Goal: Communication & Community: Share content

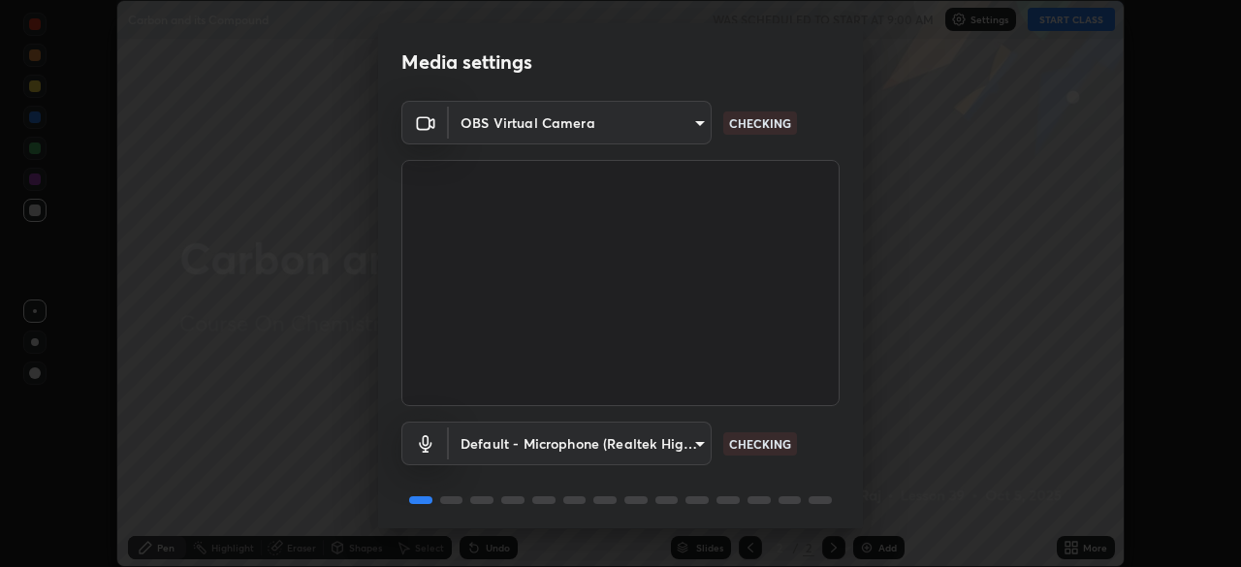
scroll to position [69, 0]
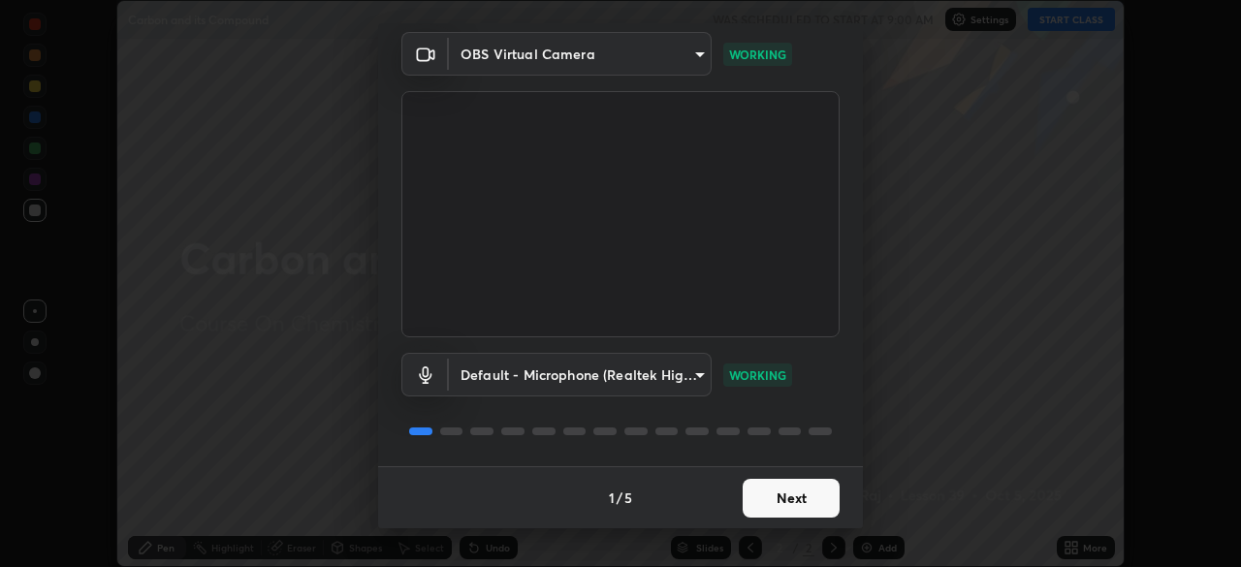
click at [803, 500] on button "Next" at bounding box center [791, 498] width 97 height 39
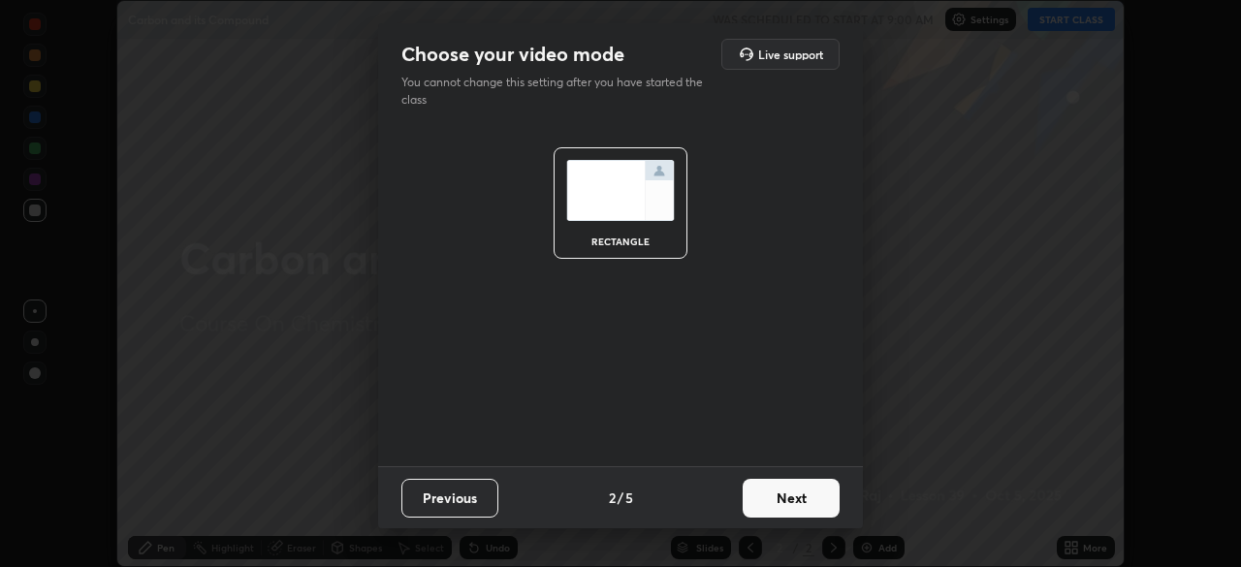
scroll to position [0, 0]
click at [810, 507] on button "Next" at bounding box center [791, 498] width 97 height 39
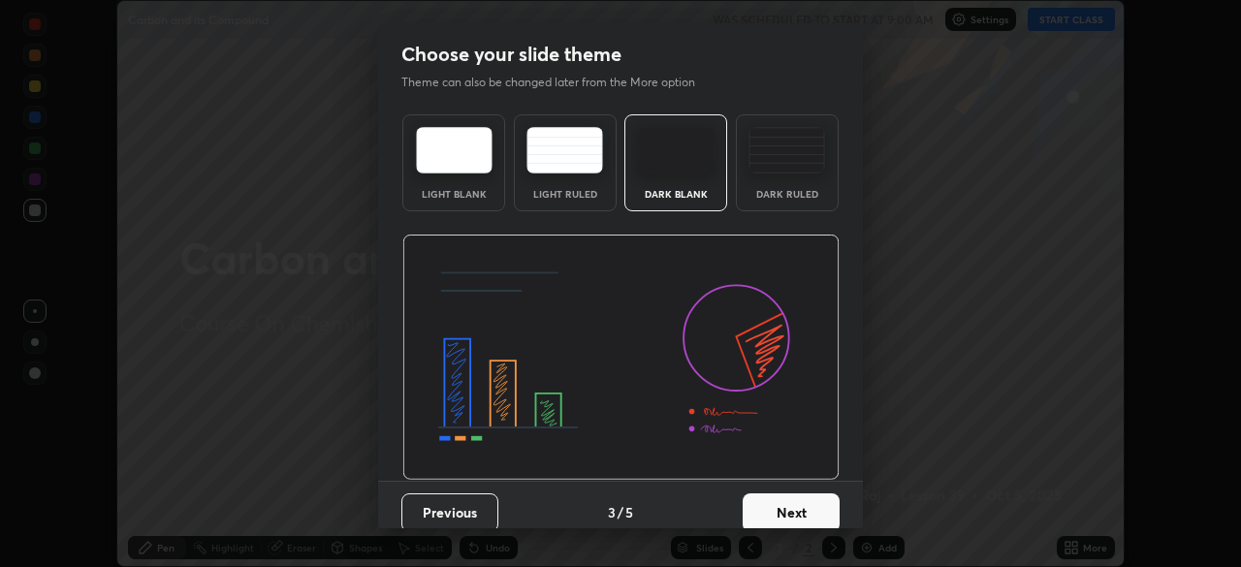
click at [809, 515] on button "Next" at bounding box center [791, 512] width 97 height 39
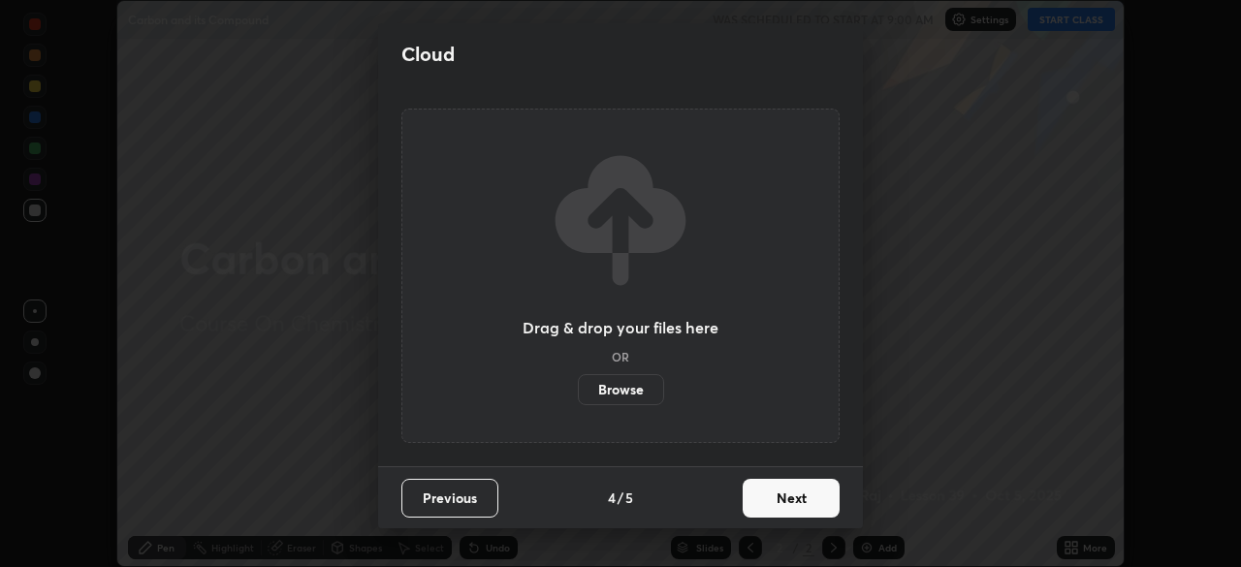
click at [811, 504] on button "Next" at bounding box center [791, 498] width 97 height 39
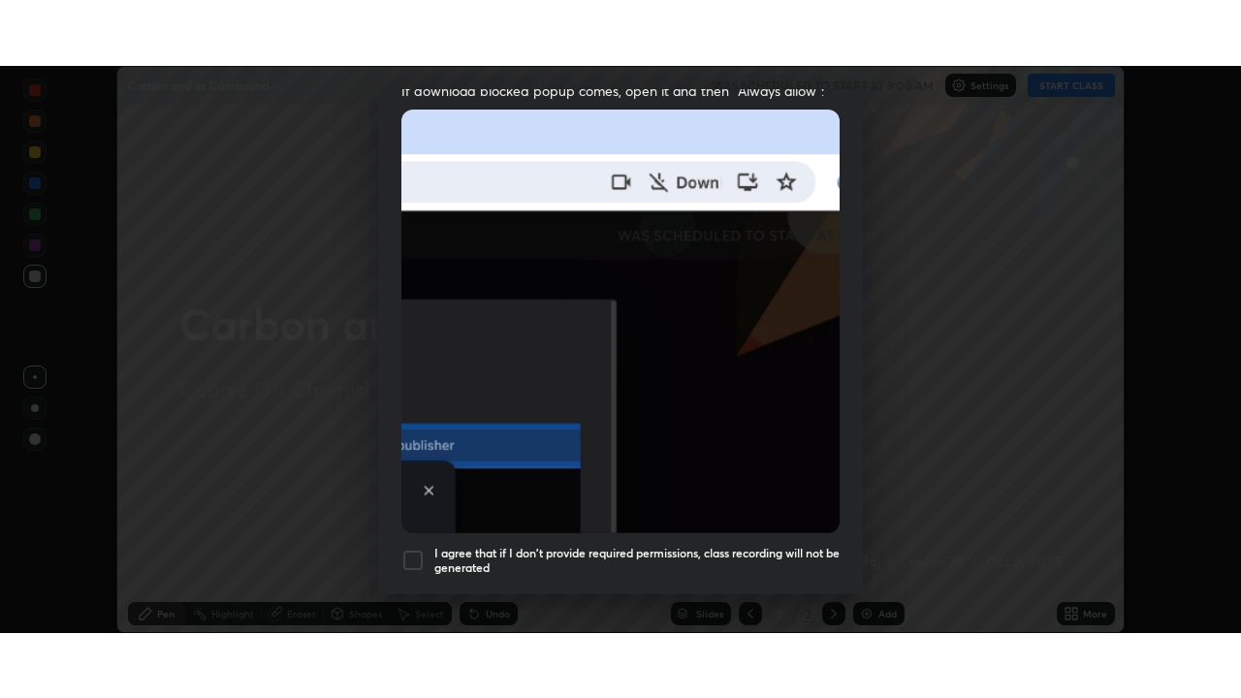
scroll to position [464, 0]
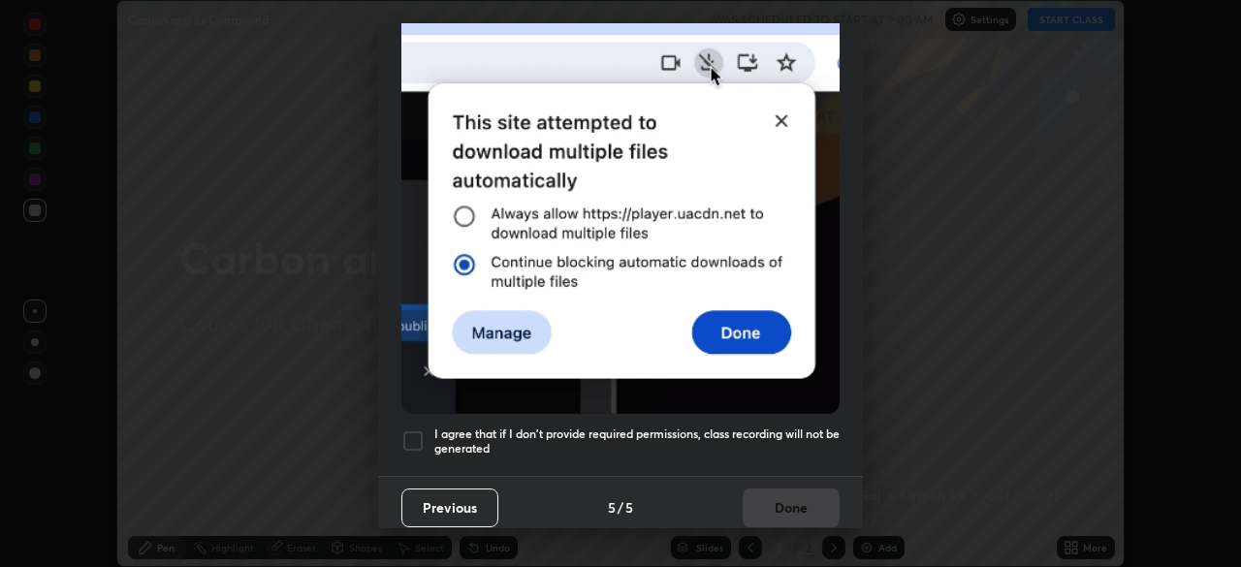
click at [408, 433] on div at bounding box center [412, 441] width 23 height 23
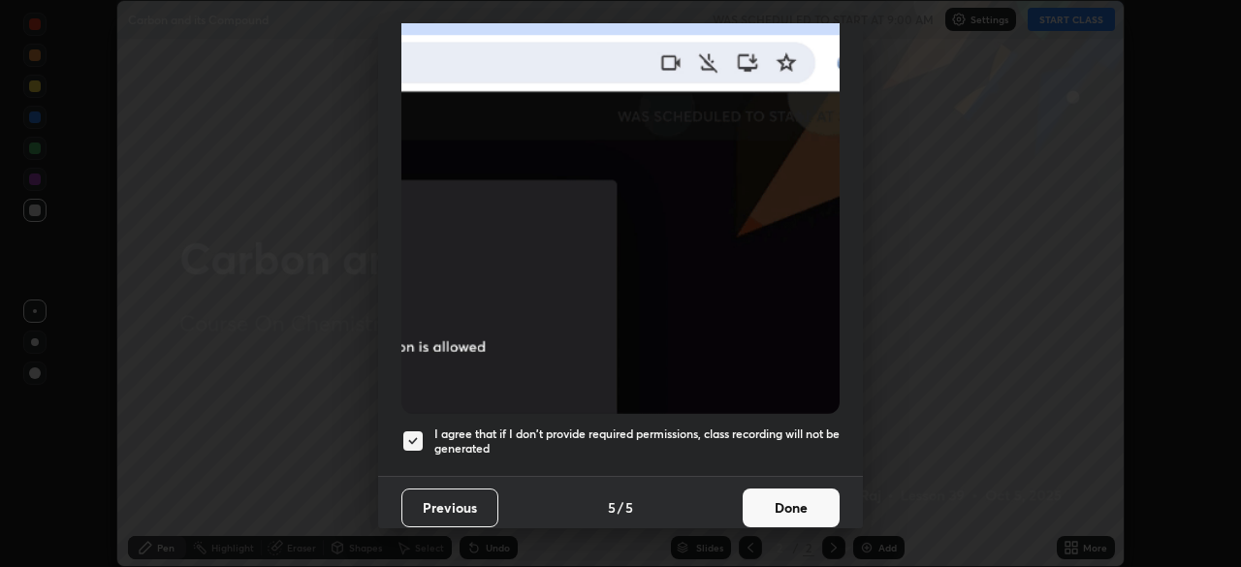
click at [770, 502] on button "Done" at bounding box center [791, 508] width 97 height 39
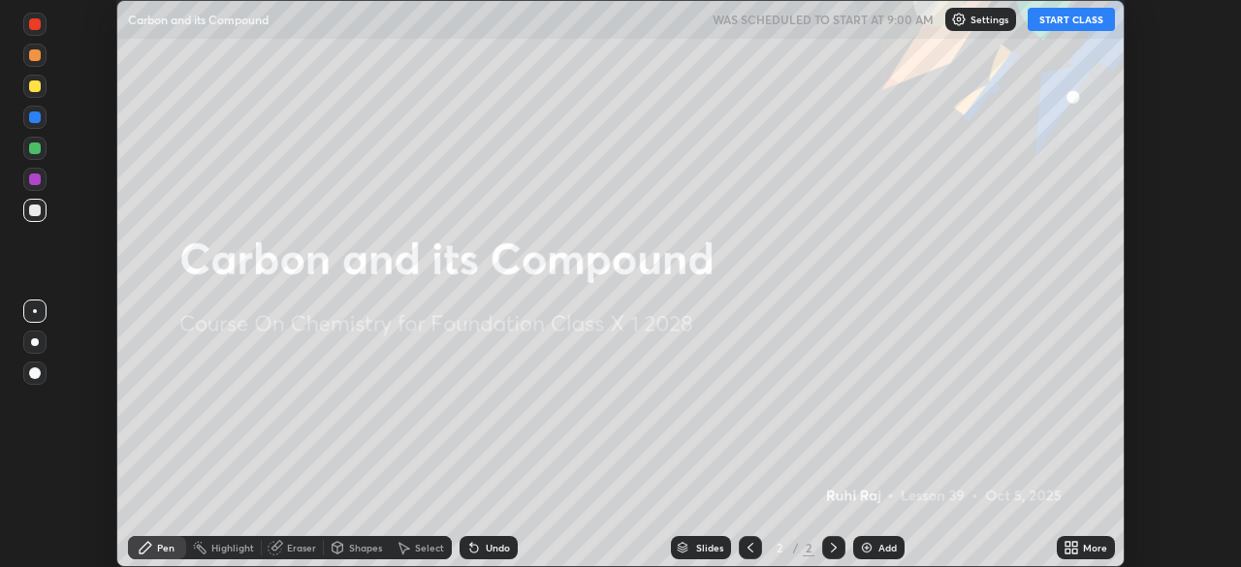
click at [1064, 22] on button "START CLASS" at bounding box center [1071, 19] width 87 height 23
click at [1088, 551] on div "More" at bounding box center [1095, 548] width 24 height 10
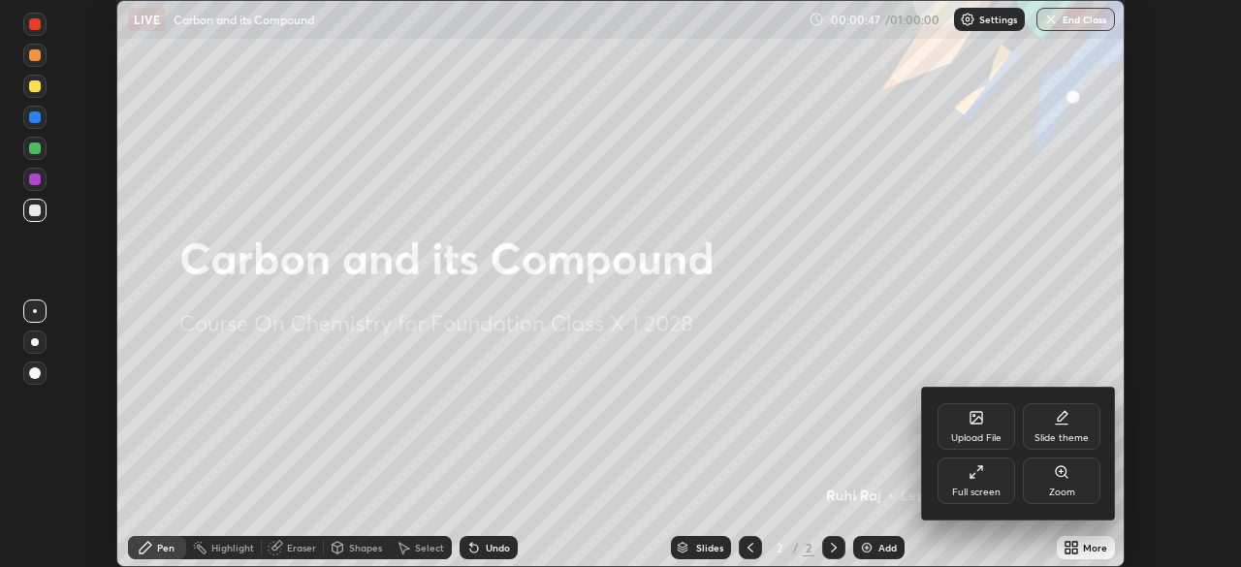
click at [977, 493] on div "Full screen" at bounding box center [976, 493] width 48 height 10
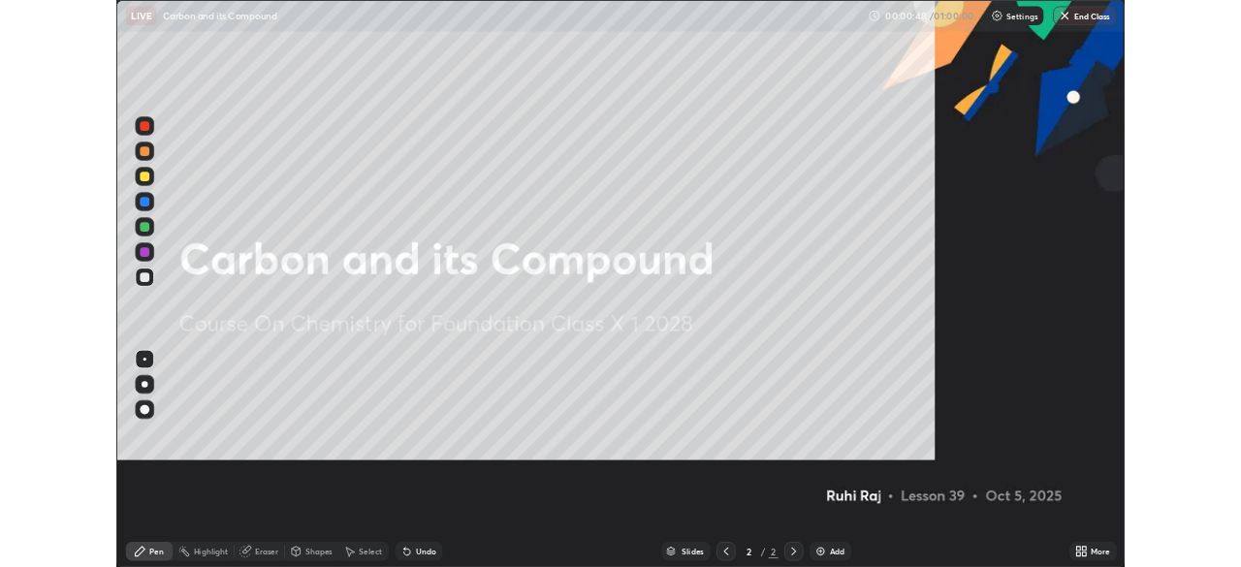
scroll to position [698, 1241]
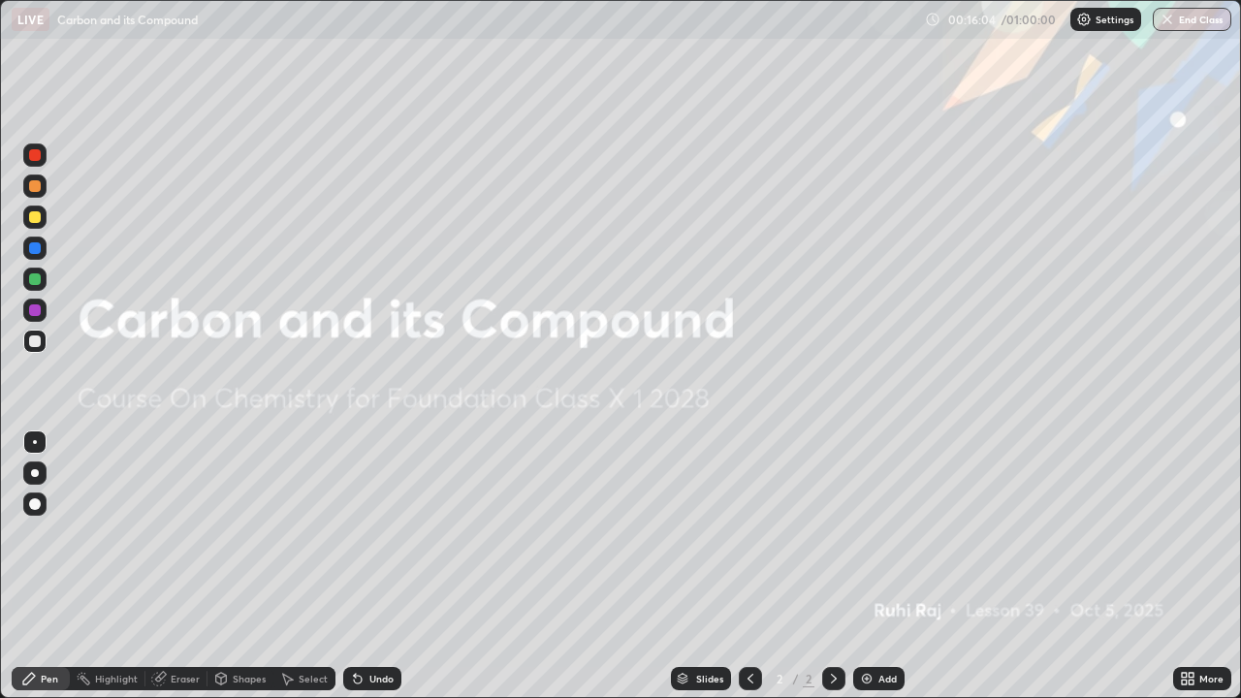
click at [1189, 566] on icon at bounding box center [1191, 682] width 5 height 5
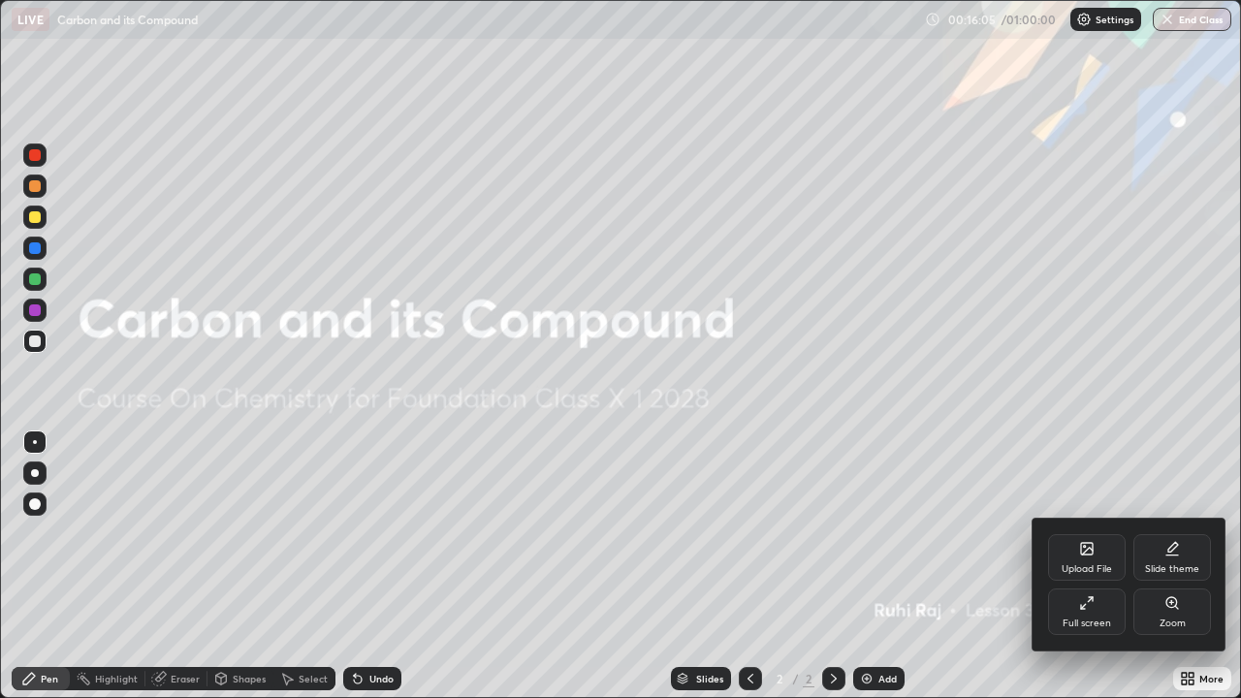
click at [1073, 566] on div "Full screen" at bounding box center [1087, 624] width 48 height 10
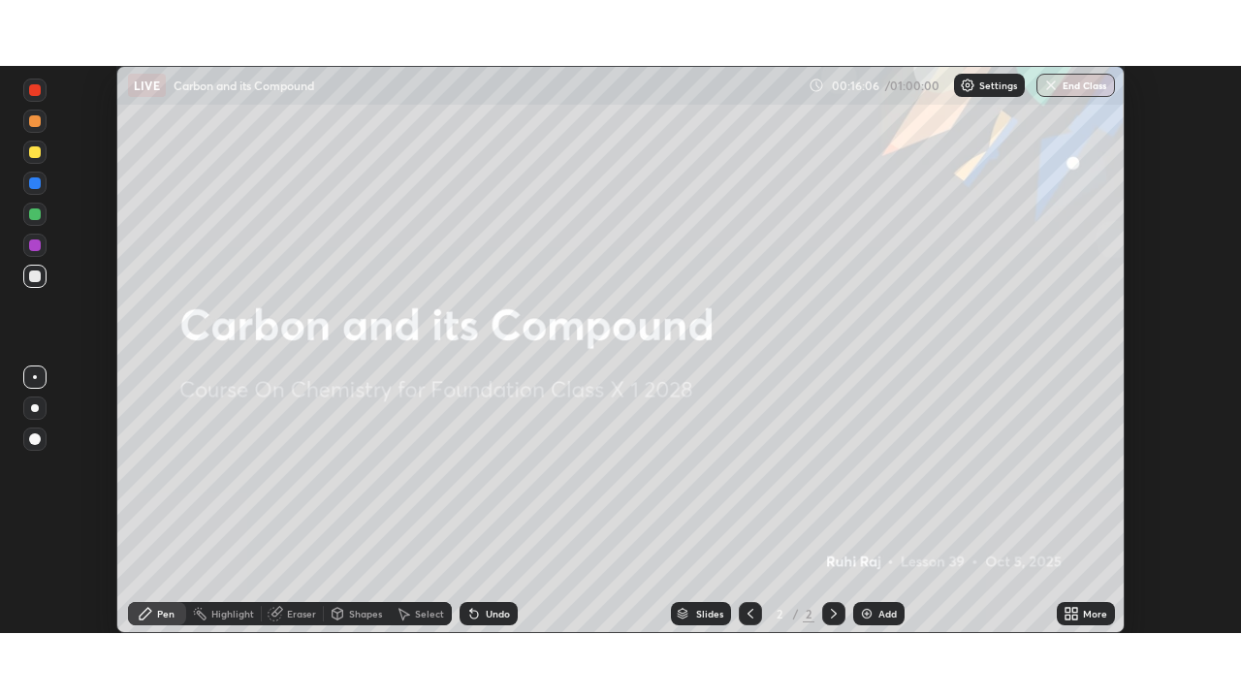
scroll to position [96386, 95712]
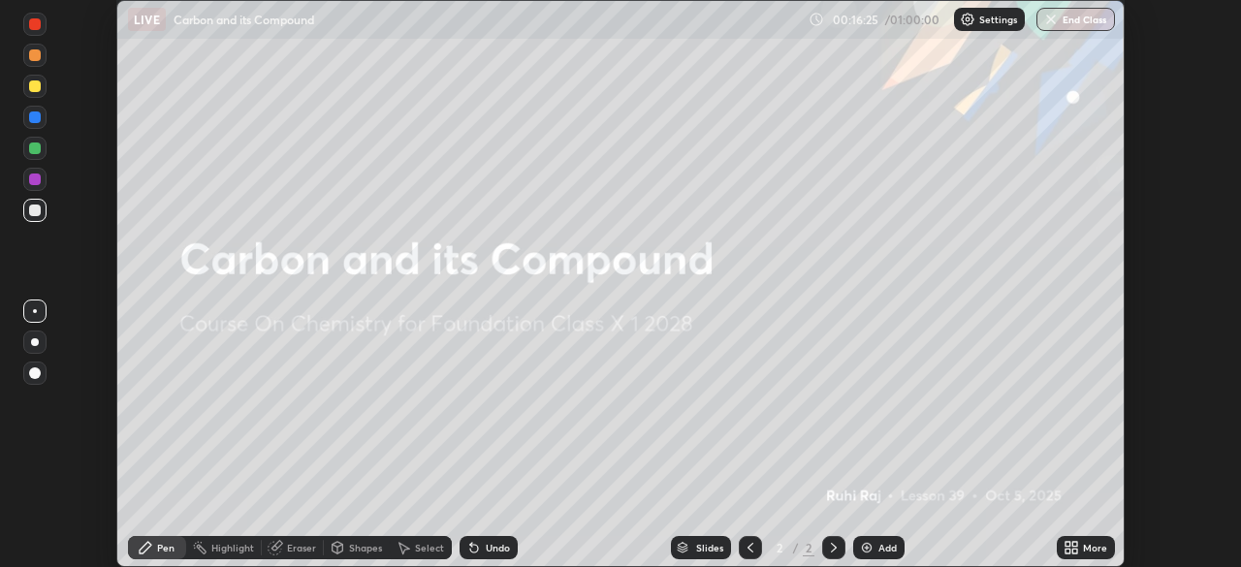
click at [1095, 552] on div "More" at bounding box center [1095, 548] width 24 height 10
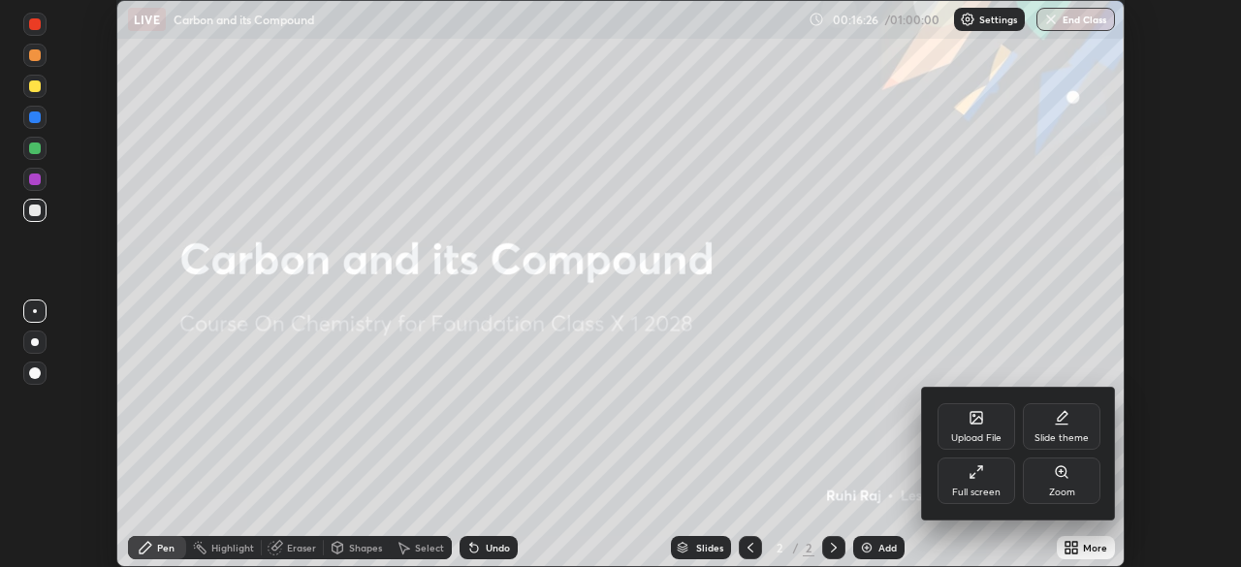
click at [972, 430] on div "Upload File" at bounding box center [977, 426] width 78 height 47
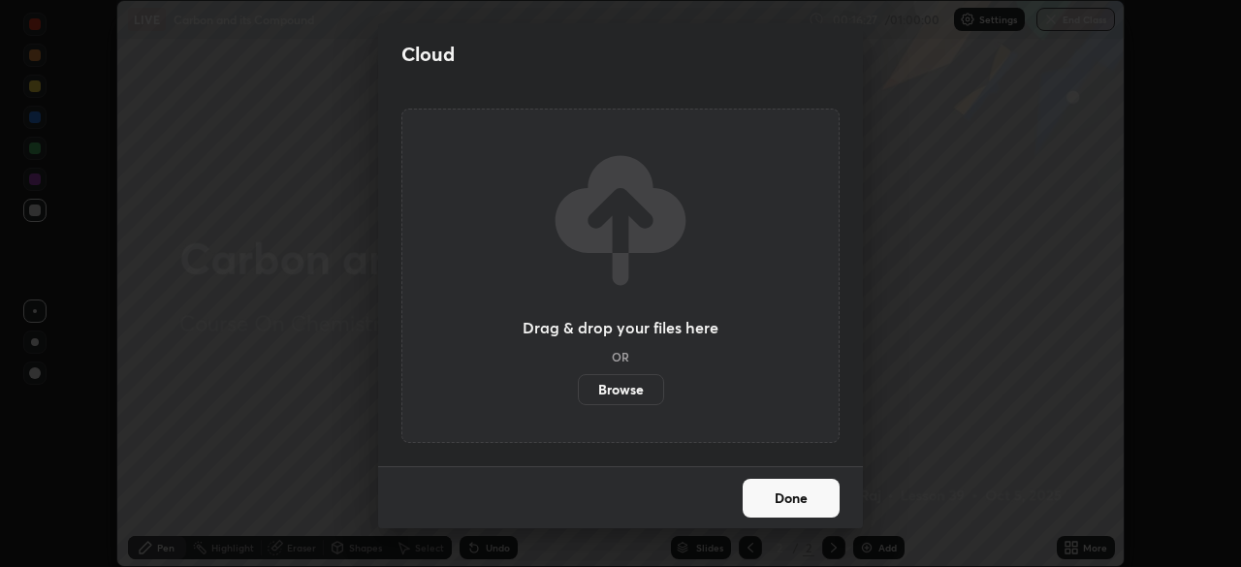
click at [644, 390] on label "Browse" at bounding box center [621, 389] width 86 height 31
click at [578, 390] on input "Browse" at bounding box center [578, 389] width 0 height 31
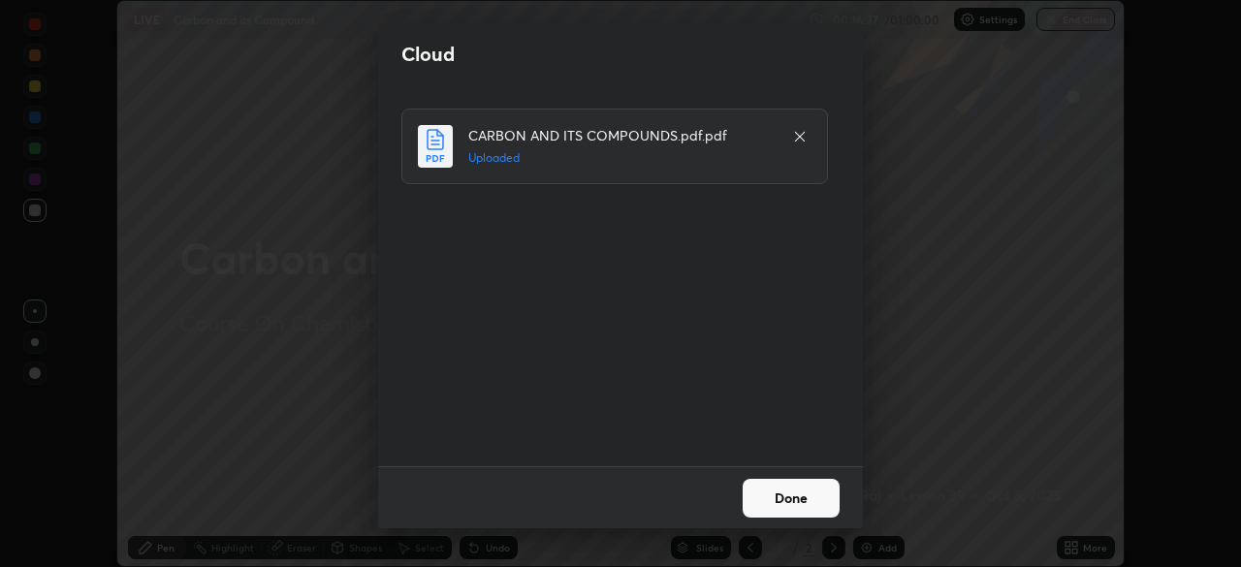
click at [804, 512] on button "Done" at bounding box center [791, 498] width 97 height 39
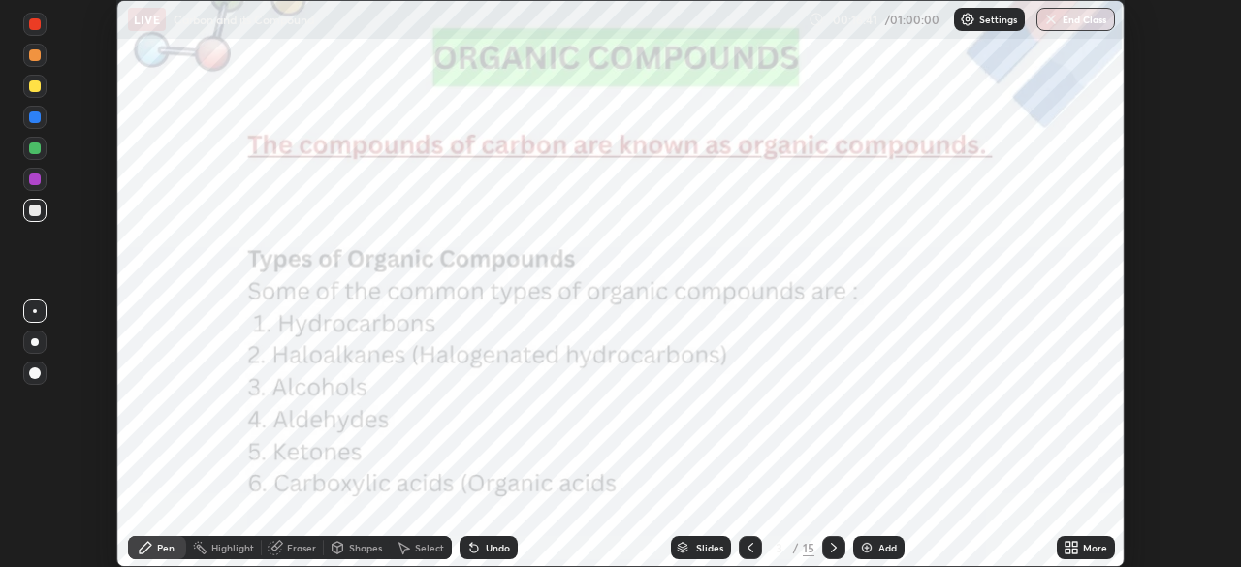
click at [832, 548] on icon at bounding box center [834, 548] width 16 height 16
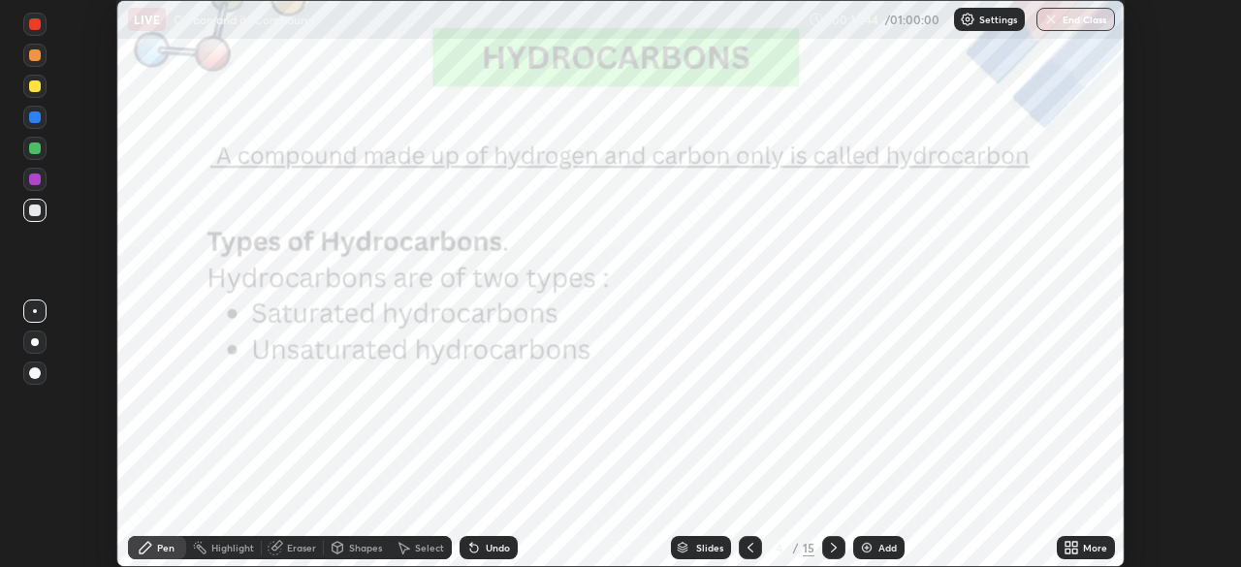
click at [832, 551] on icon at bounding box center [834, 548] width 16 height 16
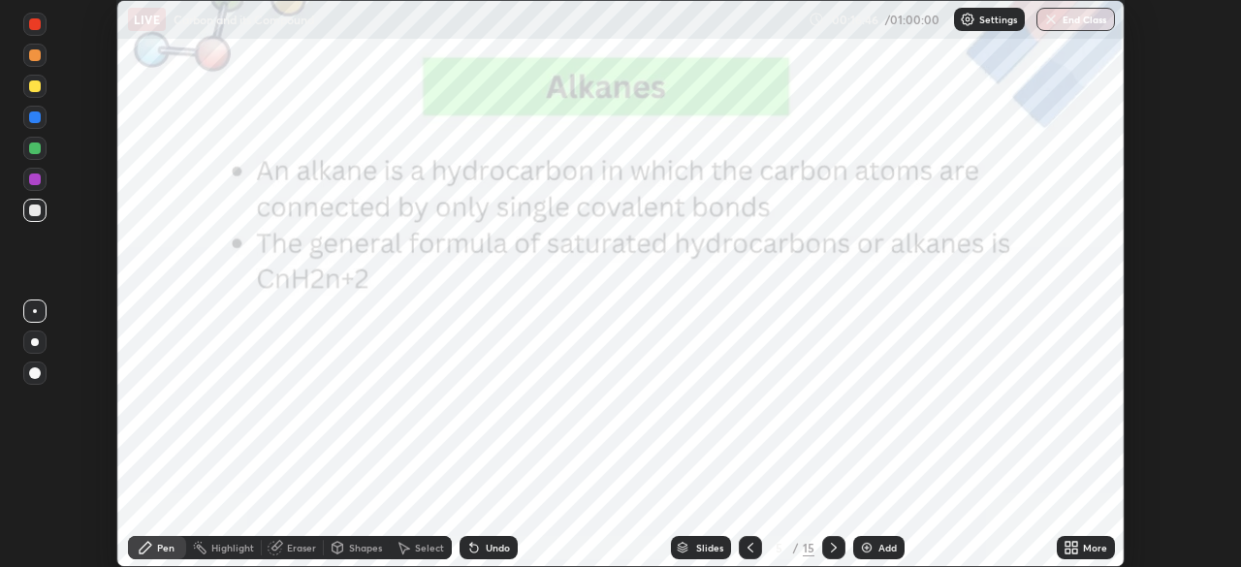
click at [836, 551] on icon at bounding box center [834, 548] width 16 height 16
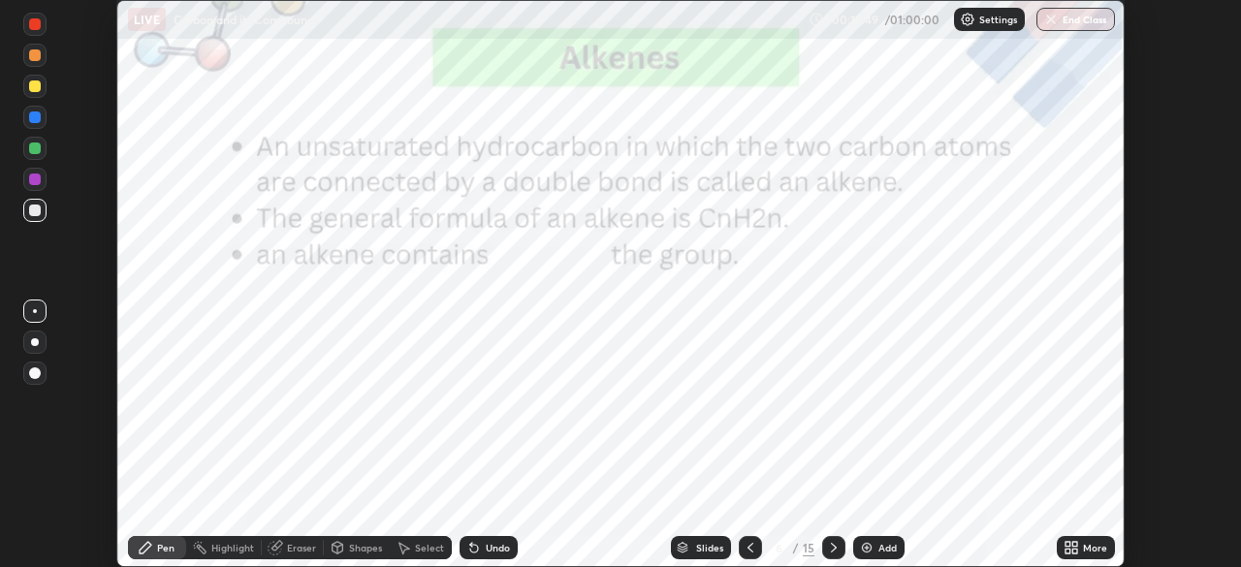
click at [826, 548] on icon at bounding box center [834, 548] width 16 height 16
click at [1080, 549] on div "More" at bounding box center [1086, 547] width 58 height 23
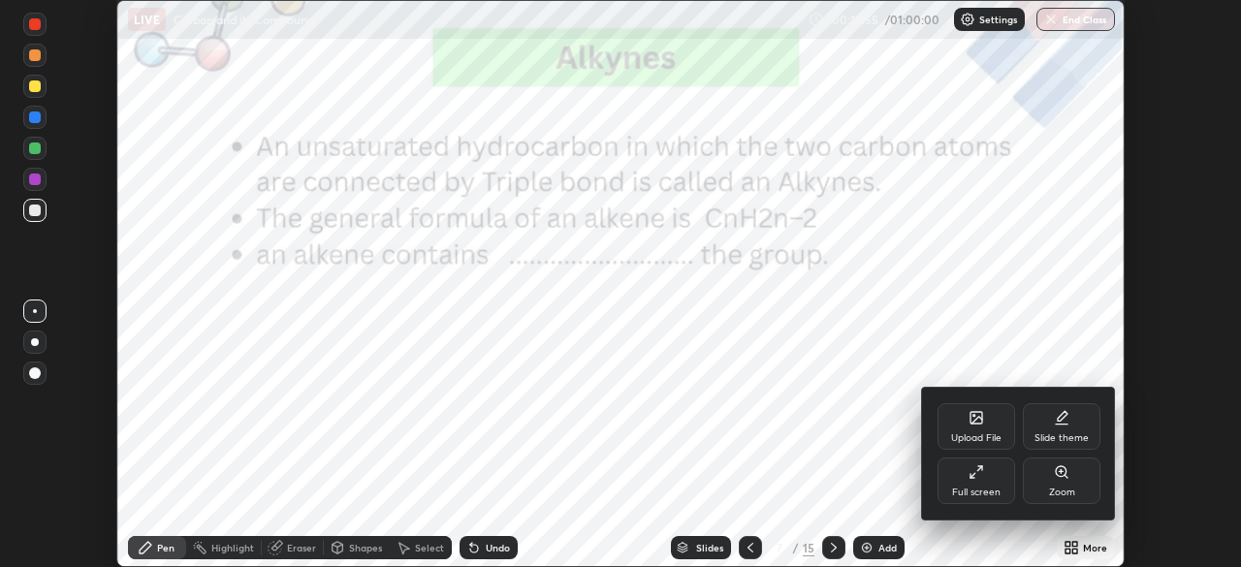
click at [746, 415] on div at bounding box center [620, 283] width 1241 height 567
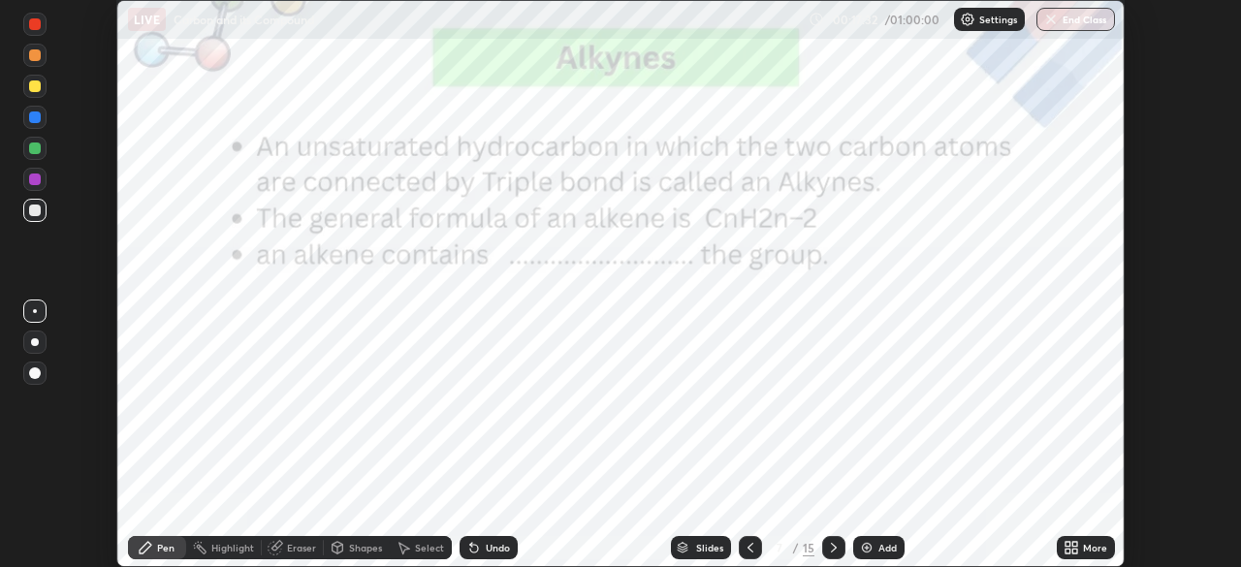
click at [31, 27] on div at bounding box center [35, 24] width 12 height 12
click at [1070, 548] on icon at bounding box center [1072, 548] width 16 height 16
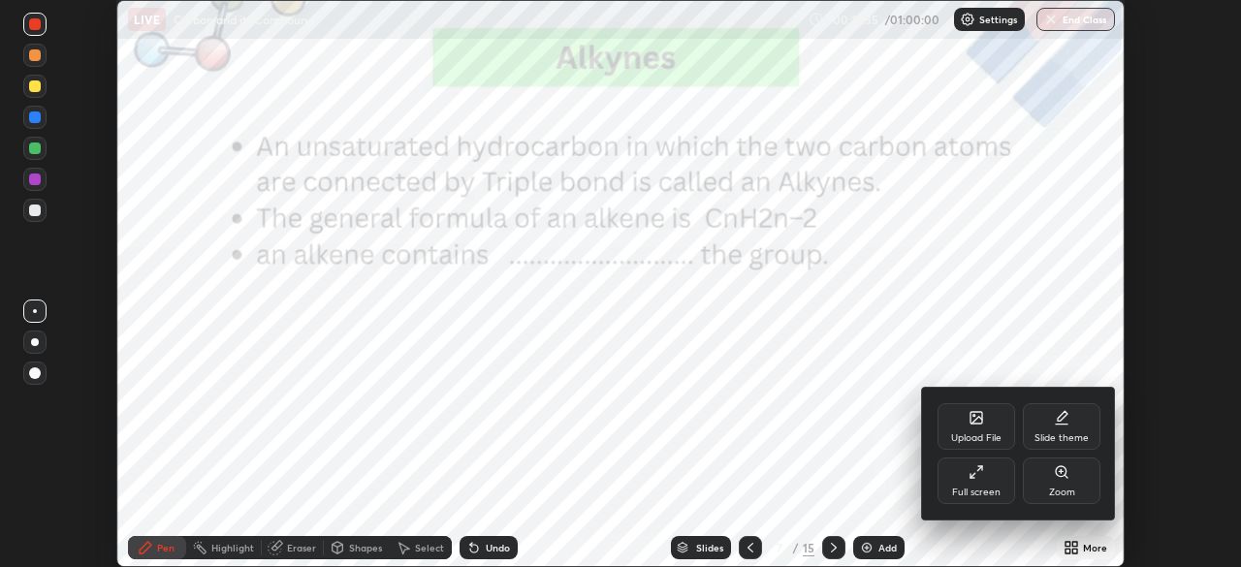
click at [974, 482] on div "Full screen" at bounding box center [977, 481] width 78 height 47
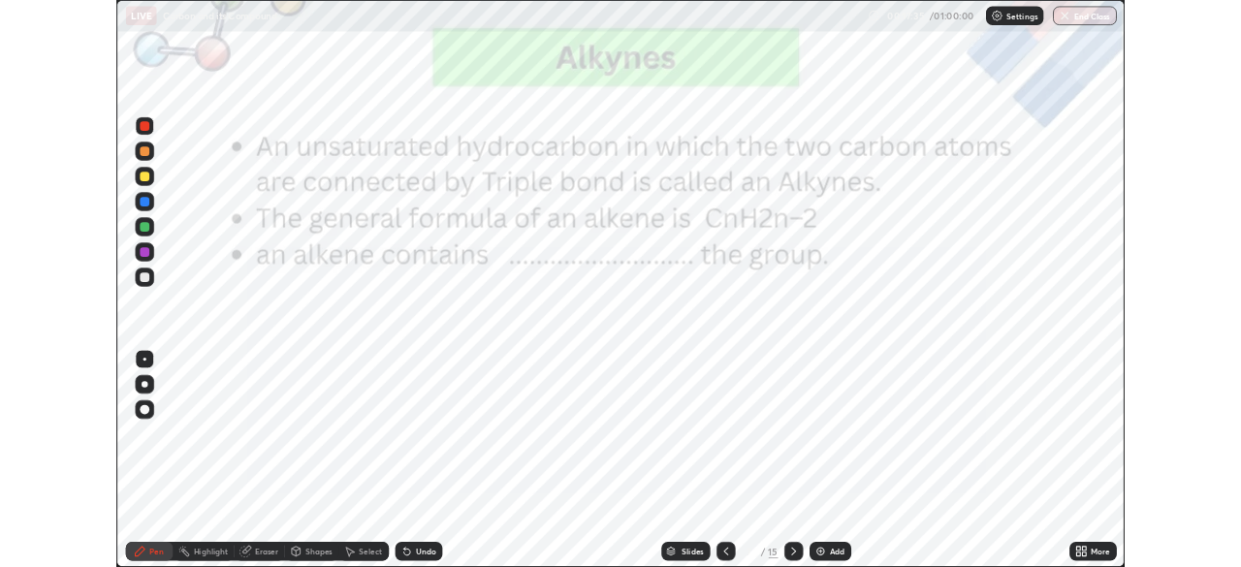
scroll to position [698, 1241]
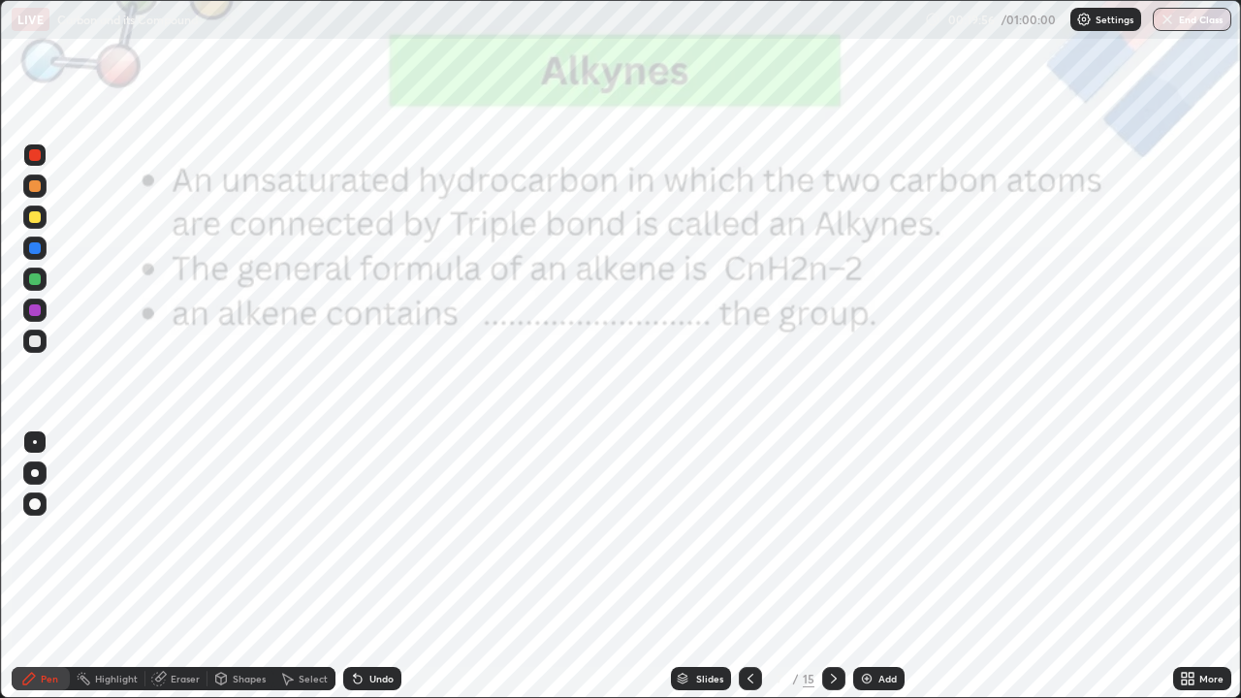
click at [185, 566] on div "Eraser" at bounding box center [185, 679] width 29 height 10
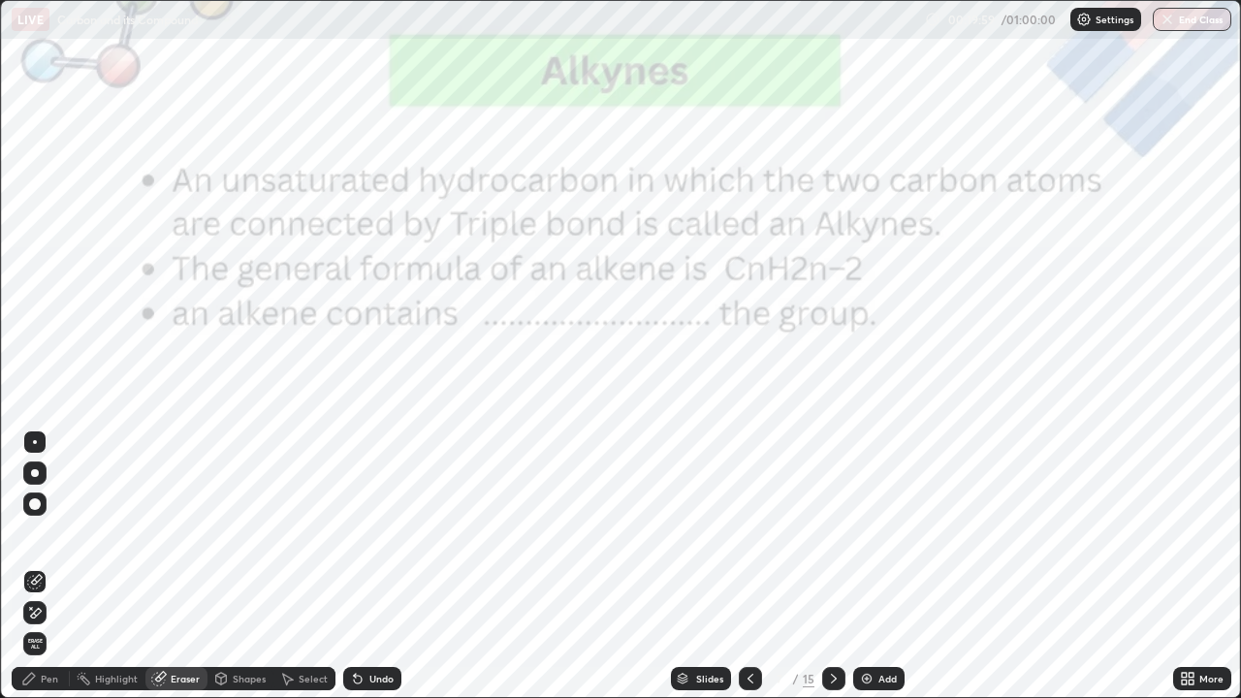
click at [52, 566] on div "Pen" at bounding box center [41, 678] width 58 height 23
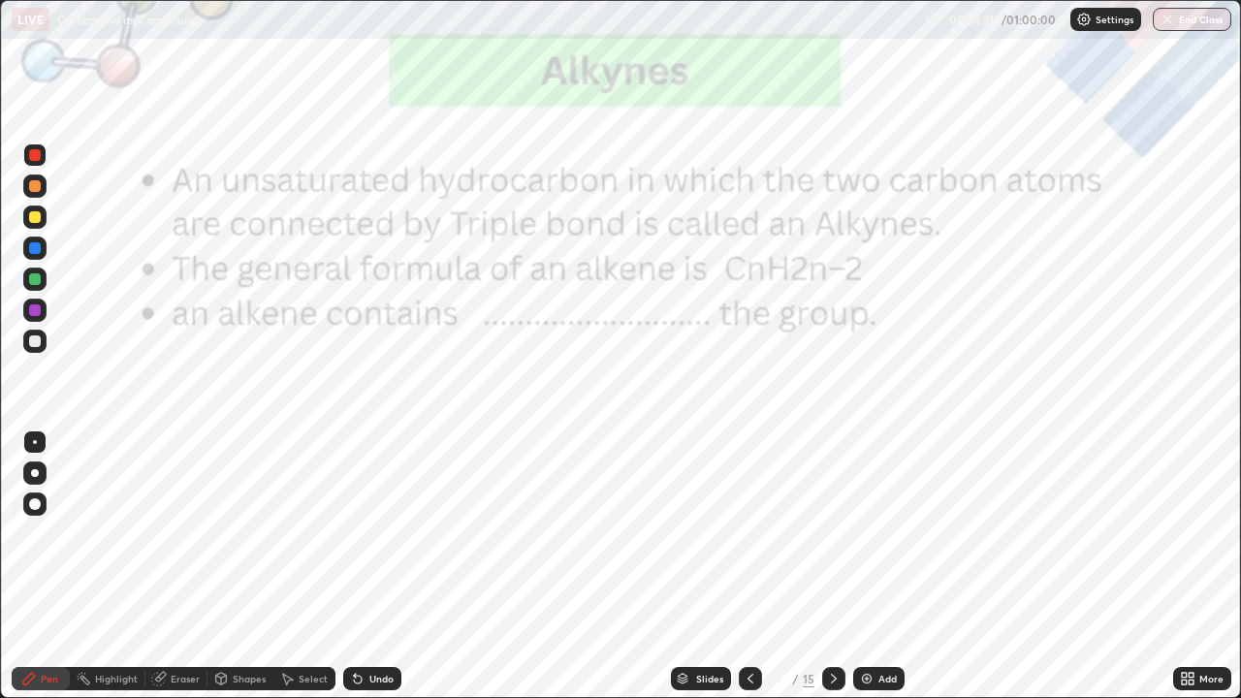
click at [880, 566] on div "Add" at bounding box center [887, 679] width 18 height 10
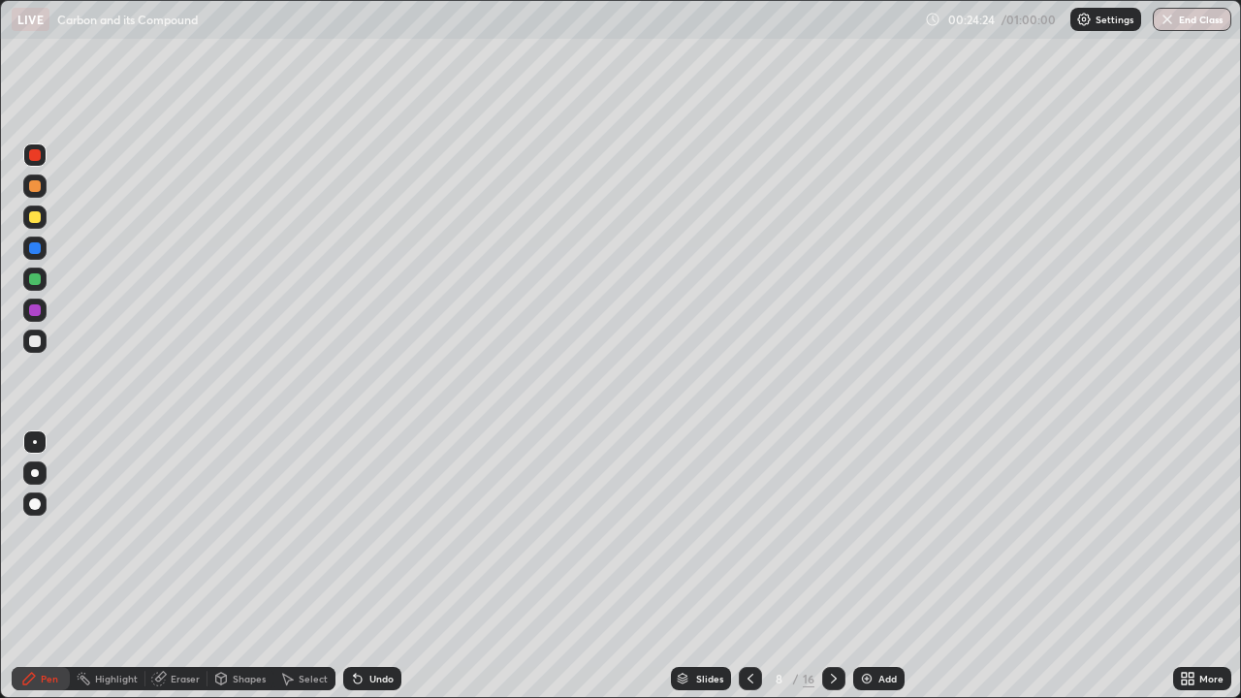
click at [33, 337] on div at bounding box center [35, 341] width 12 height 12
click at [831, 566] on icon at bounding box center [834, 679] width 6 height 10
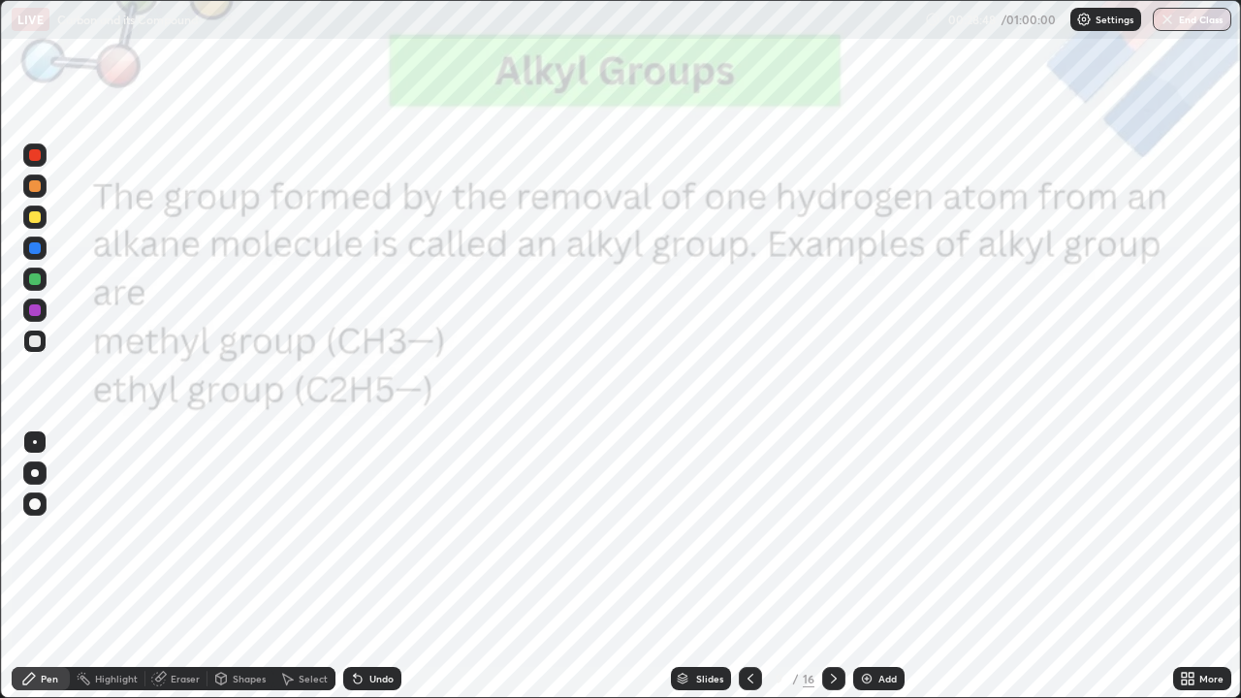
click at [36, 157] on div at bounding box center [35, 155] width 12 height 12
click at [832, 566] on div at bounding box center [833, 678] width 23 height 23
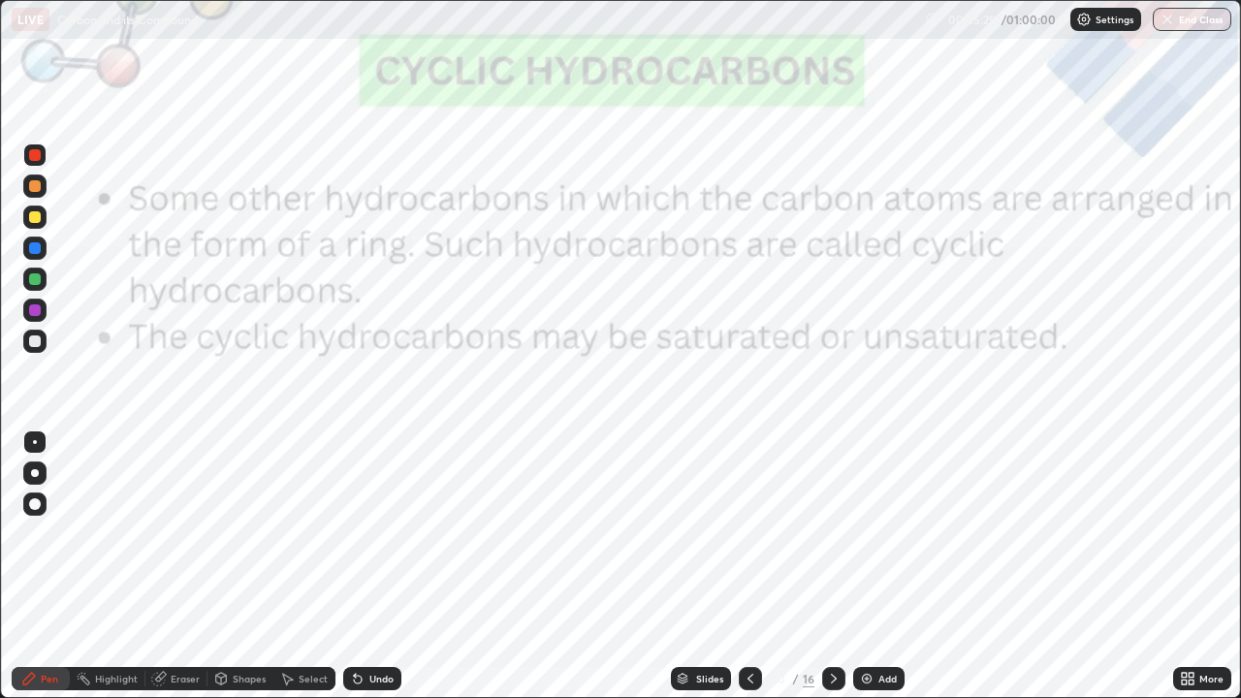
click at [183, 566] on div "Eraser" at bounding box center [185, 679] width 29 height 10
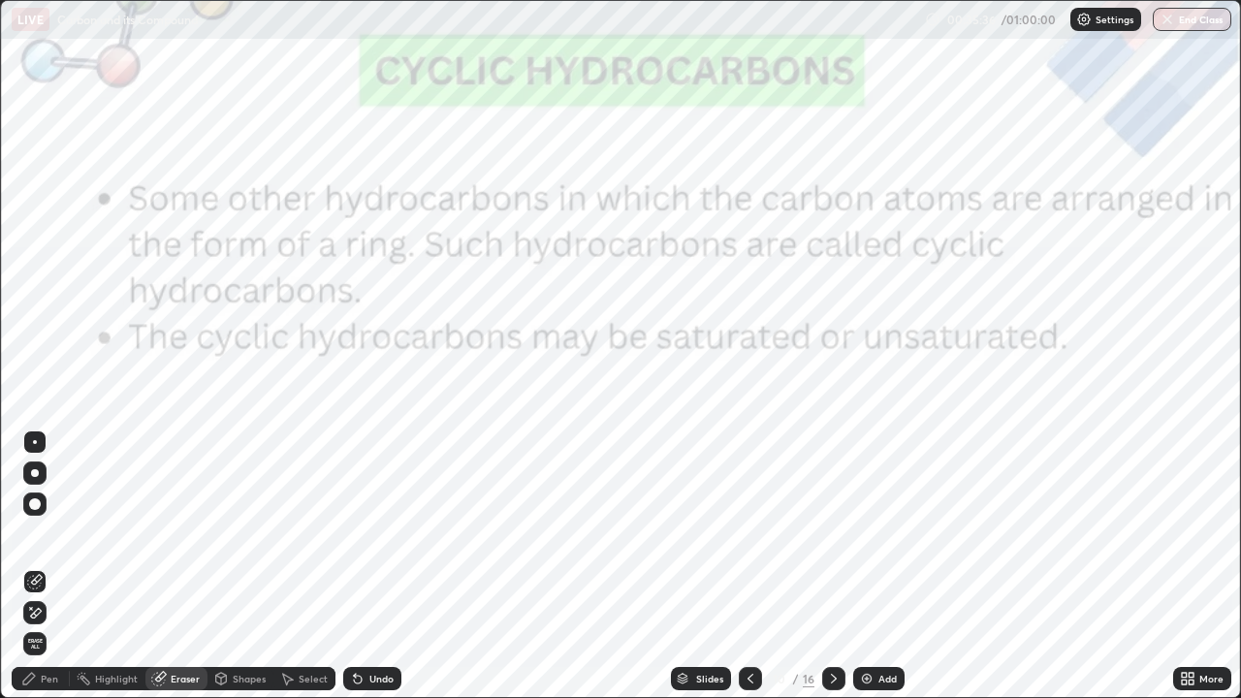
click at [47, 566] on div "Pen" at bounding box center [41, 678] width 58 height 23
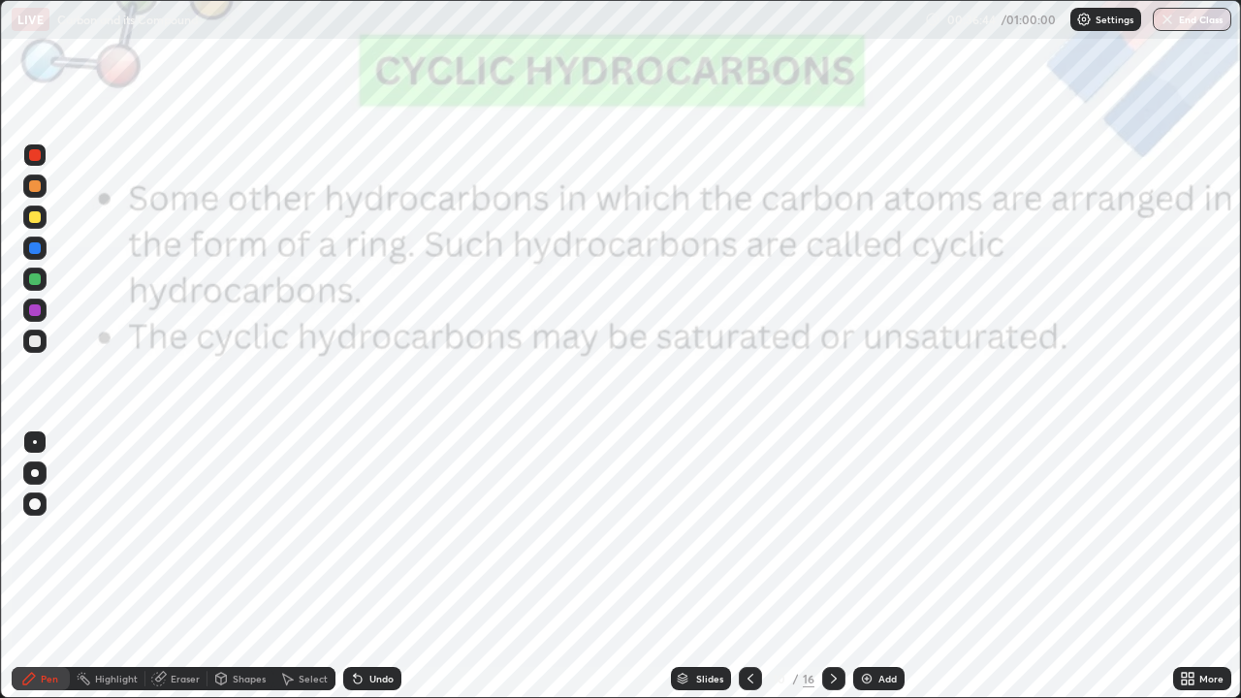
click at [878, 566] on div "Add" at bounding box center [887, 679] width 18 height 10
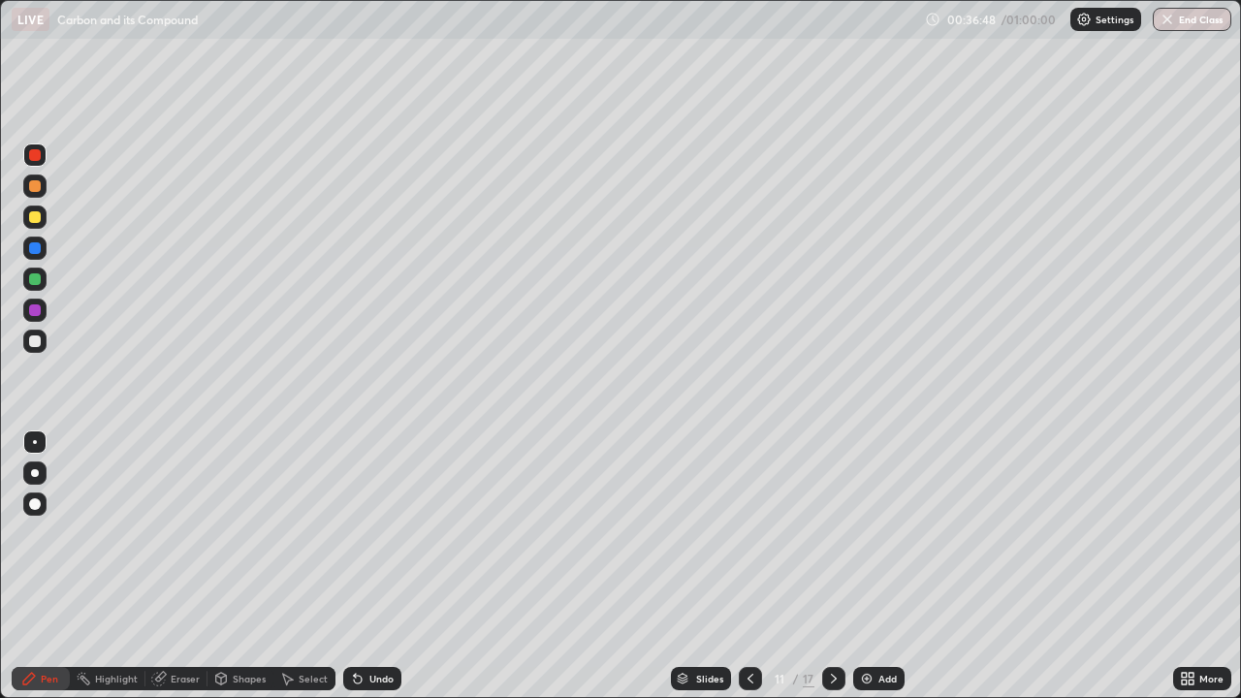
click at [35, 341] on div at bounding box center [35, 341] width 12 height 12
click at [748, 566] on icon at bounding box center [751, 679] width 16 height 16
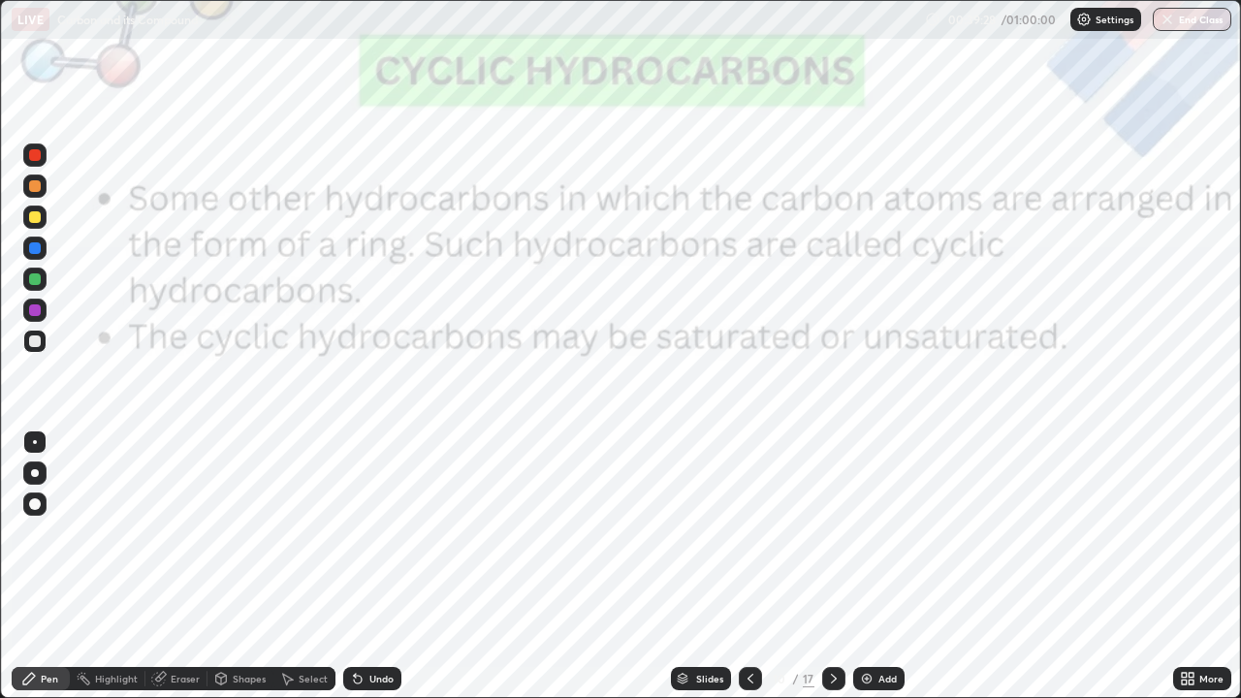
click at [44, 159] on div at bounding box center [34, 154] width 23 height 23
click at [826, 566] on icon at bounding box center [834, 679] width 16 height 16
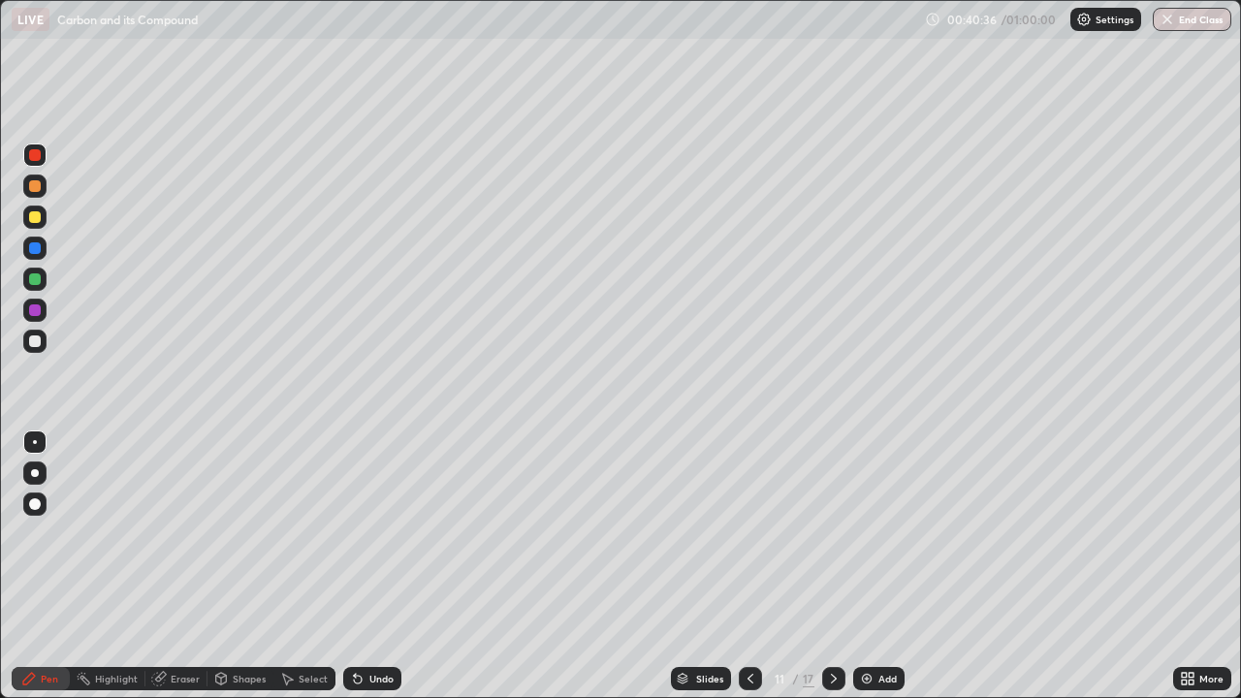
click at [745, 566] on icon at bounding box center [751, 679] width 16 height 16
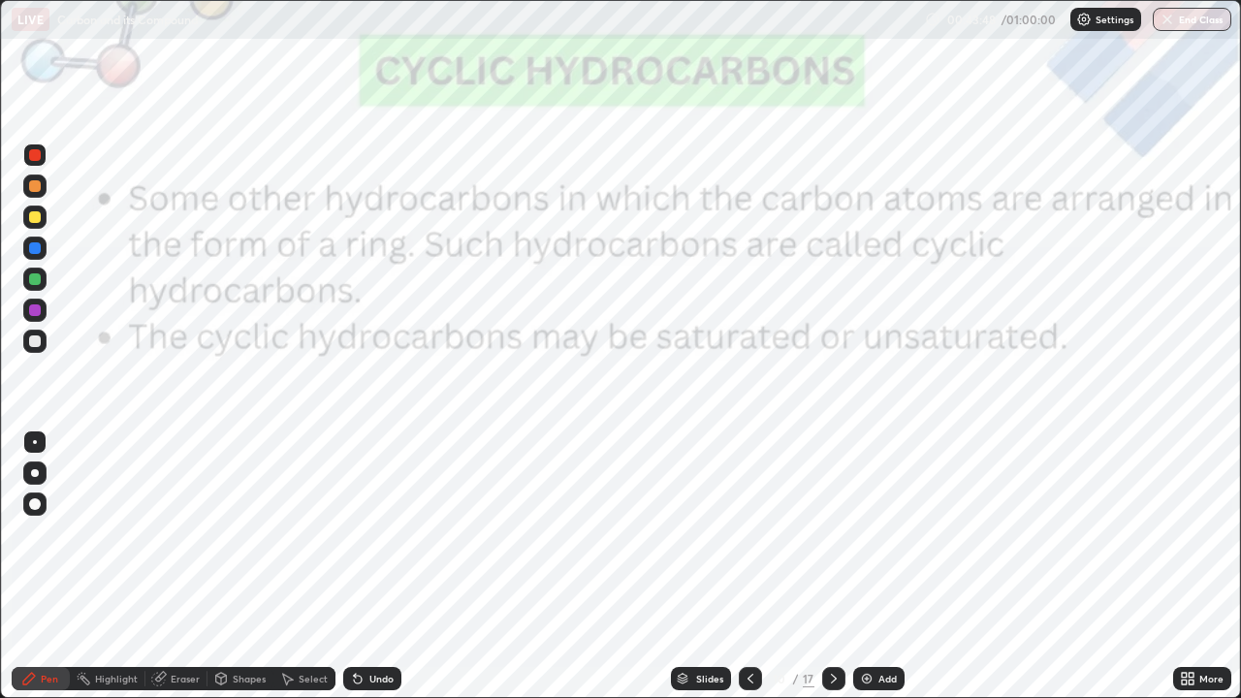
click at [830, 566] on icon at bounding box center [834, 679] width 16 height 16
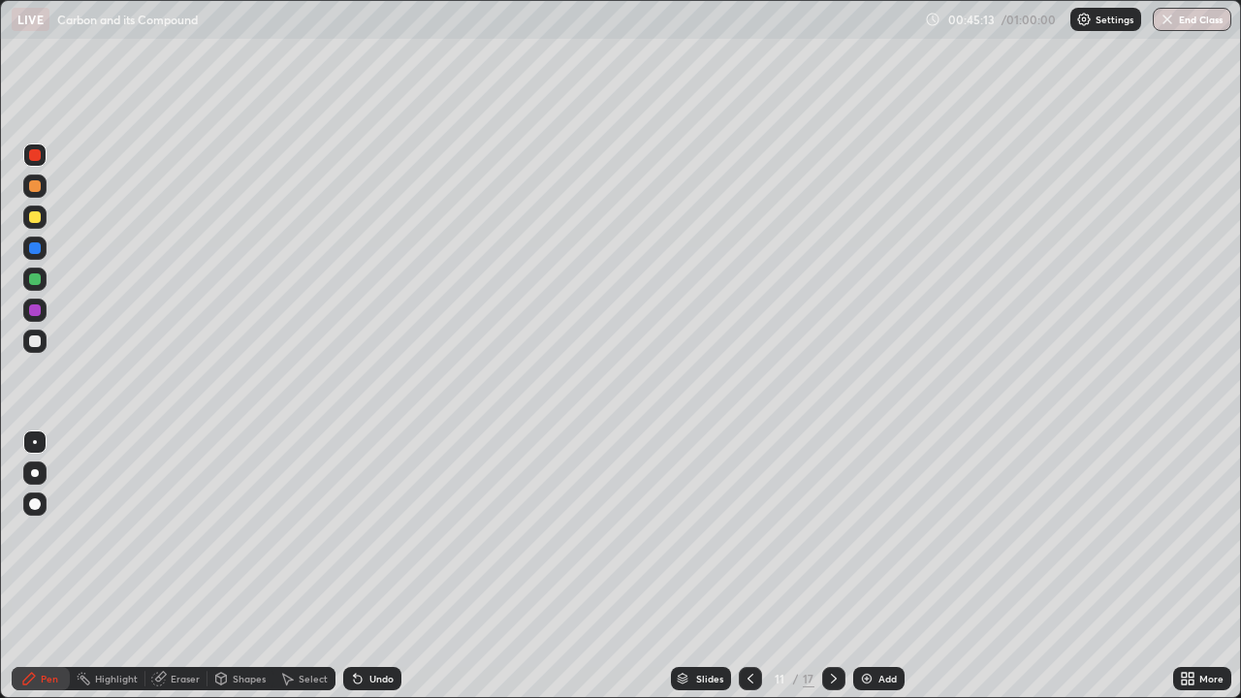
click at [882, 566] on div "Add" at bounding box center [887, 679] width 18 height 10
click at [34, 341] on div at bounding box center [35, 341] width 12 height 12
click at [25, 158] on div at bounding box center [34, 154] width 23 height 23
click at [239, 566] on div "Shapes" at bounding box center [249, 679] width 33 height 10
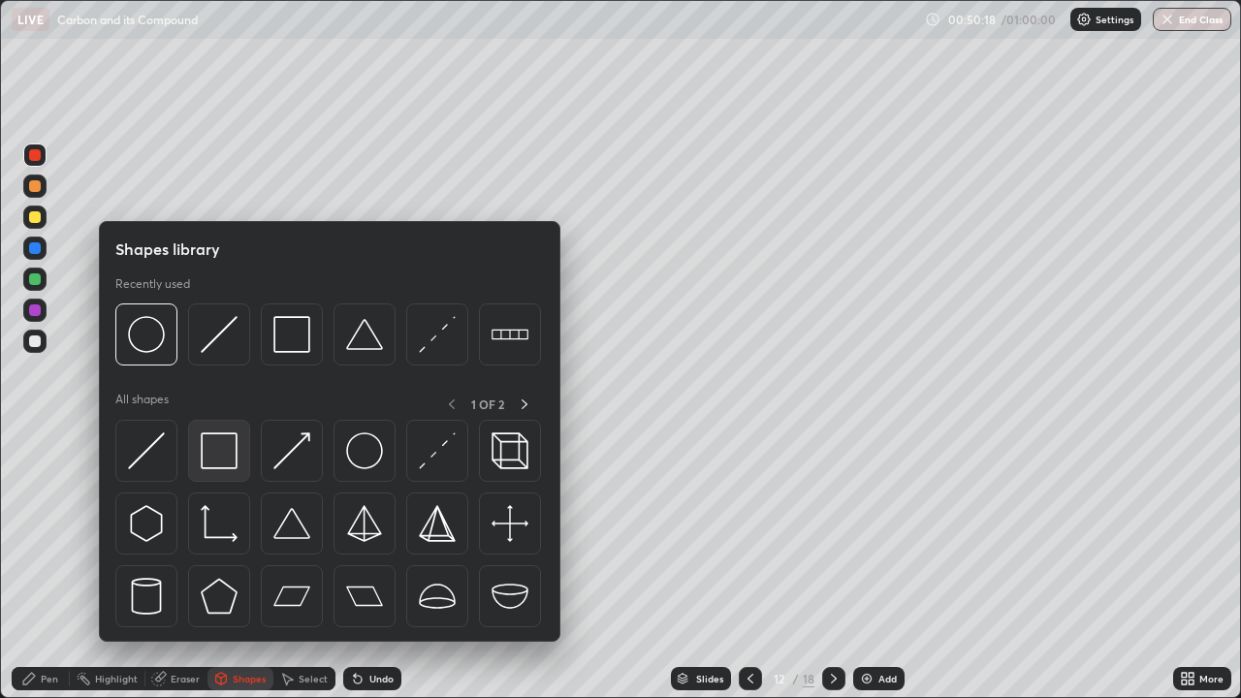
click at [215, 452] on img at bounding box center [219, 450] width 37 height 37
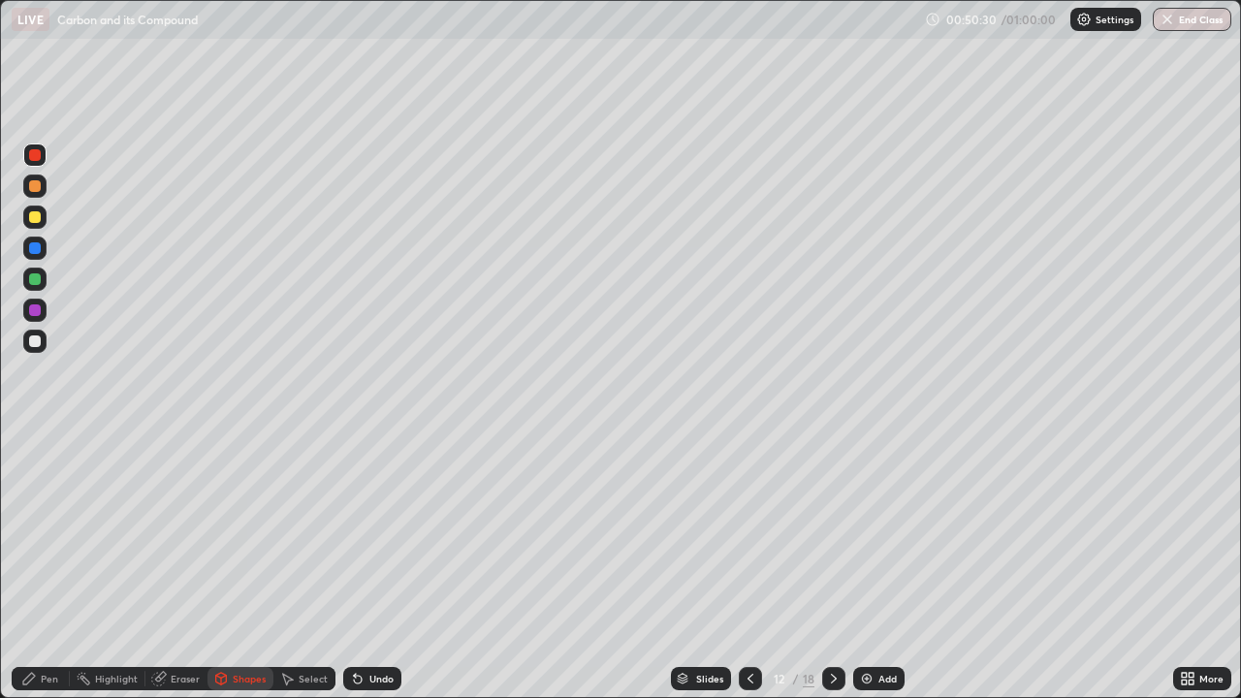
click at [373, 566] on div "Undo" at bounding box center [381, 679] width 24 height 10
click at [370, 566] on div "Undo" at bounding box center [381, 679] width 24 height 10
click at [49, 566] on div "Pen" at bounding box center [49, 679] width 17 height 10
click at [369, 566] on div "Undo" at bounding box center [381, 679] width 24 height 10
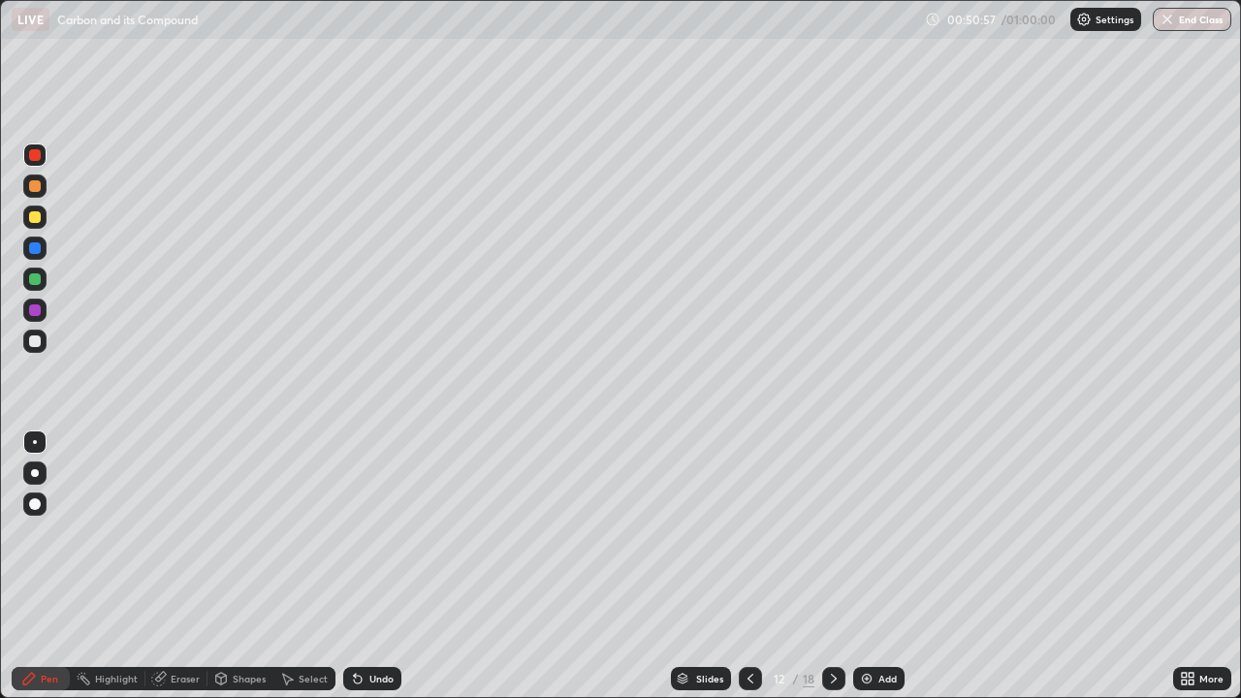
click at [884, 566] on div "Add" at bounding box center [887, 679] width 18 height 10
click at [33, 340] on div at bounding box center [35, 341] width 12 height 12
click at [185, 566] on div "Eraser" at bounding box center [185, 679] width 29 height 10
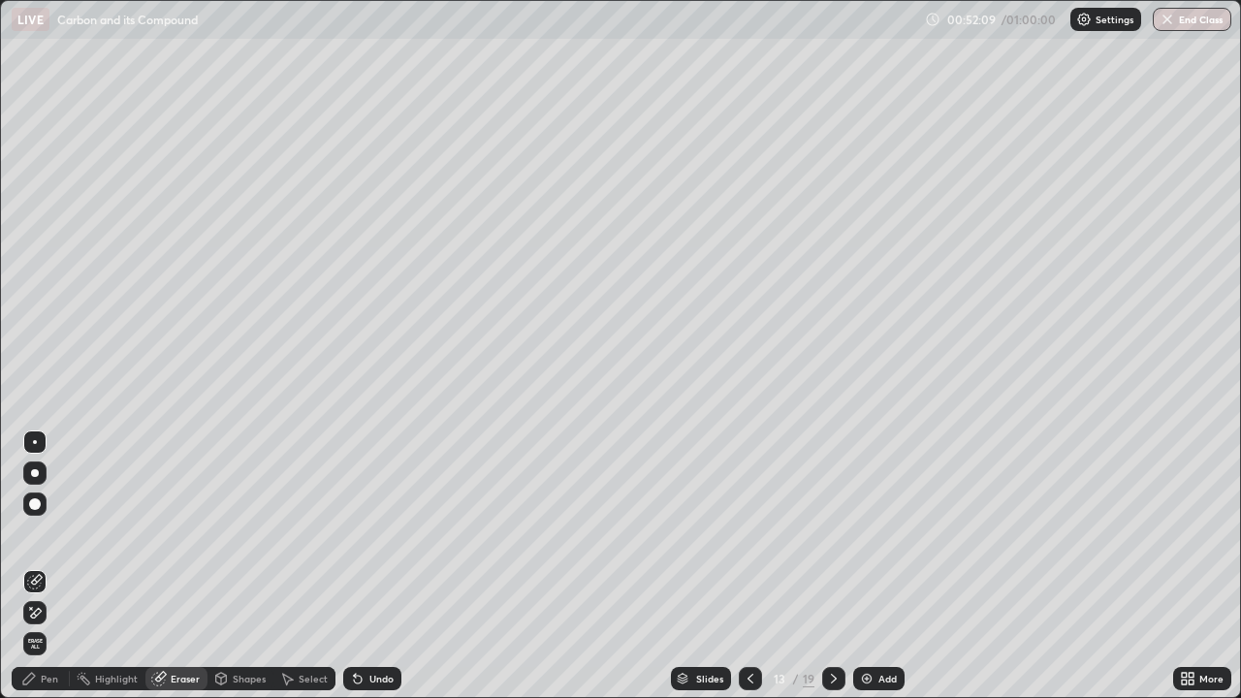
click at [52, 566] on div "Pen" at bounding box center [49, 679] width 17 height 10
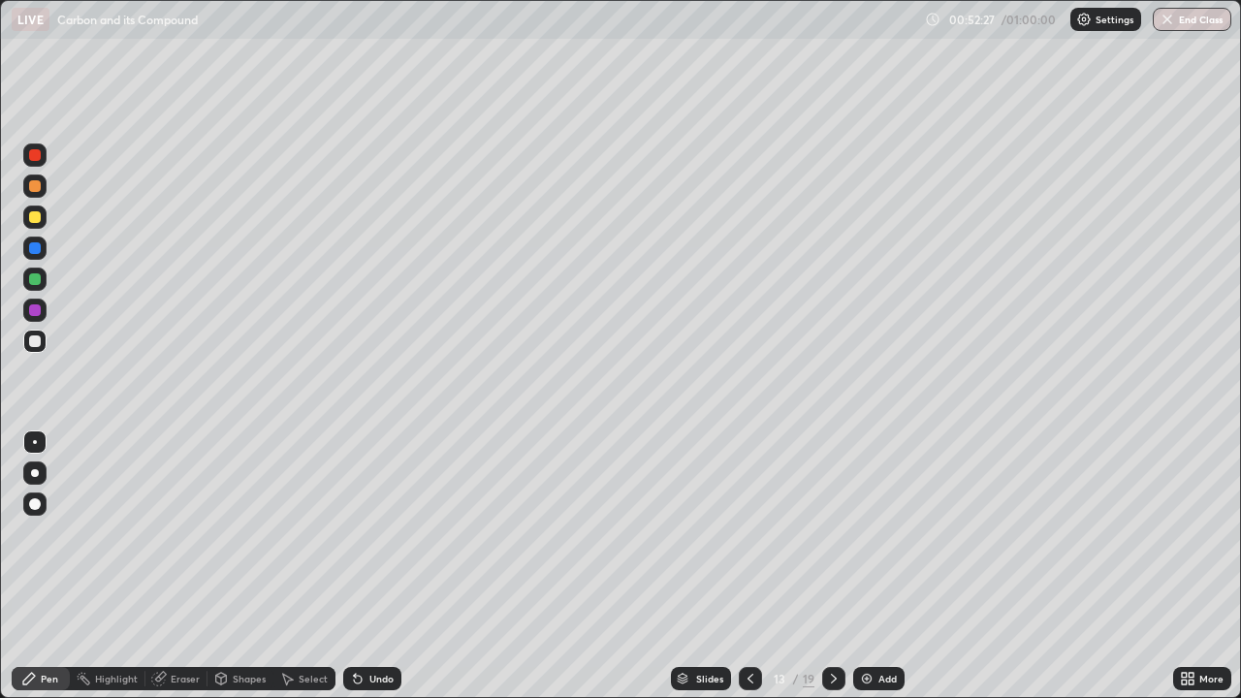
click at [183, 566] on div "Eraser" at bounding box center [185, 679] width 29 height 10
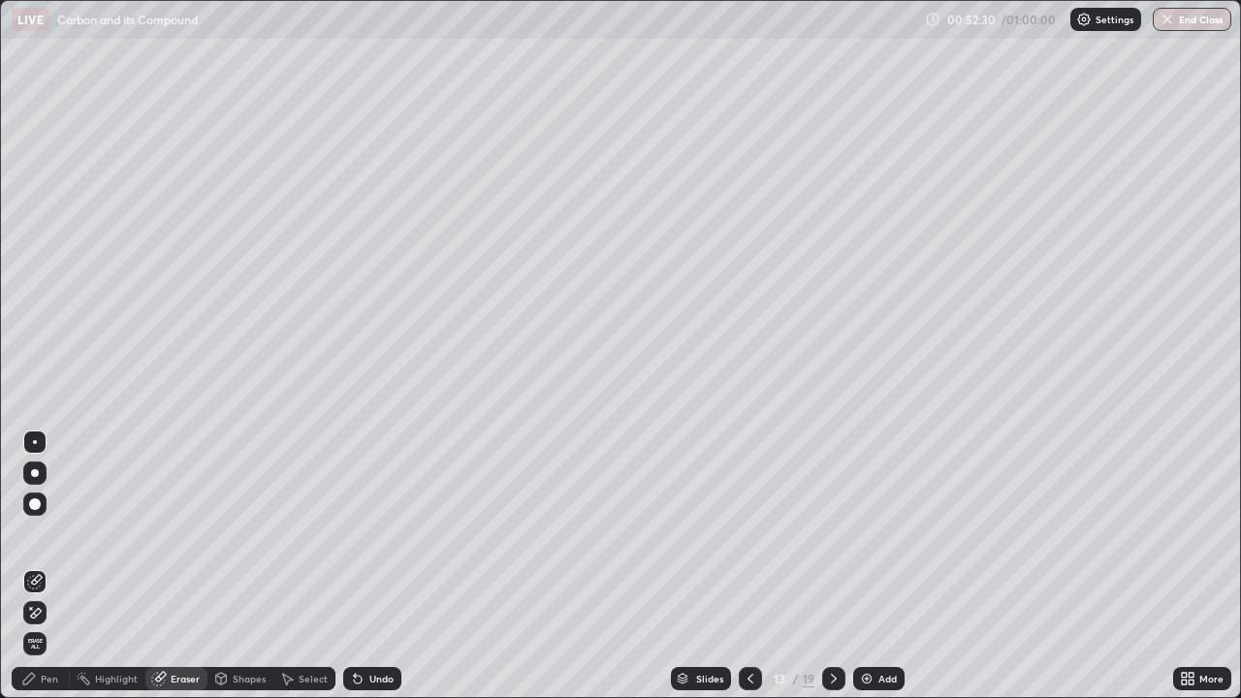
click at [53, 566] on div "Pen" at bounding box center [41, 678] width 58 height 39
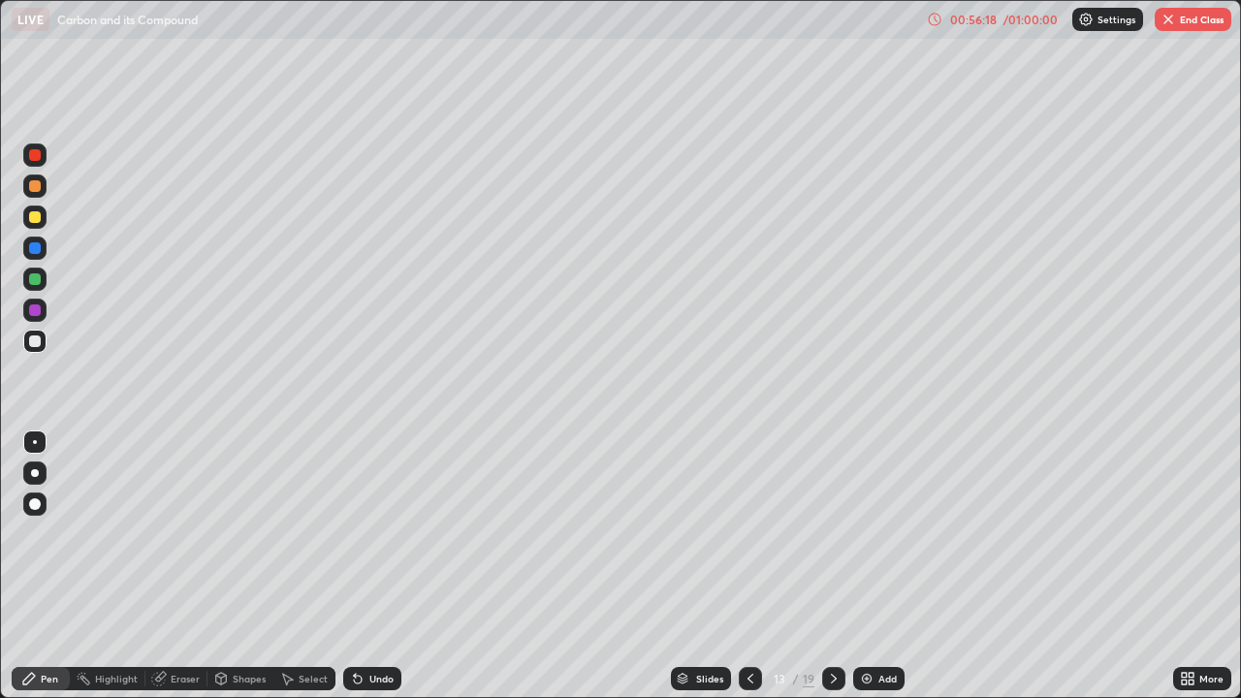
click at [1203, 35] on div "LIVE Carbon and its Compound 00:56:18 / 01:00:00 Settings End Class" at bounding box center [622, 19] width 1220 height 39
click at [1207, 24] on button "End Class" at bounding box center [1193, 19] width 77 height 23
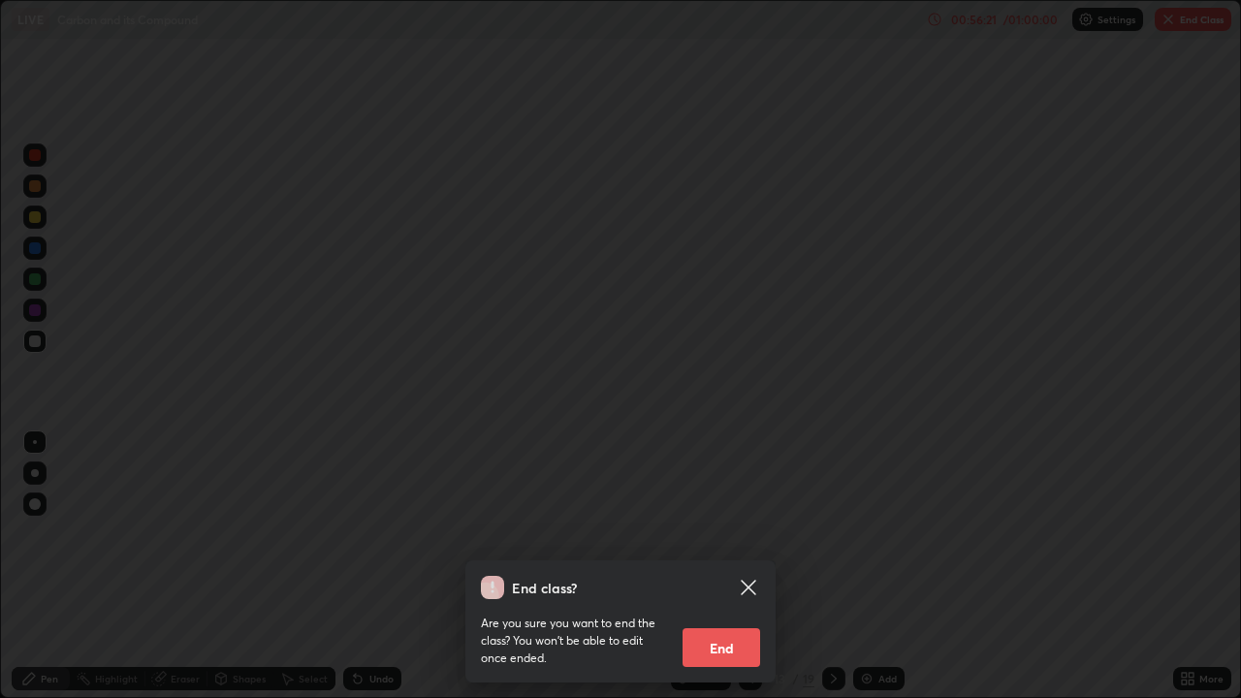
click at [716, 566] on button "End" at bounding box center [722, 647] width 78 height 39
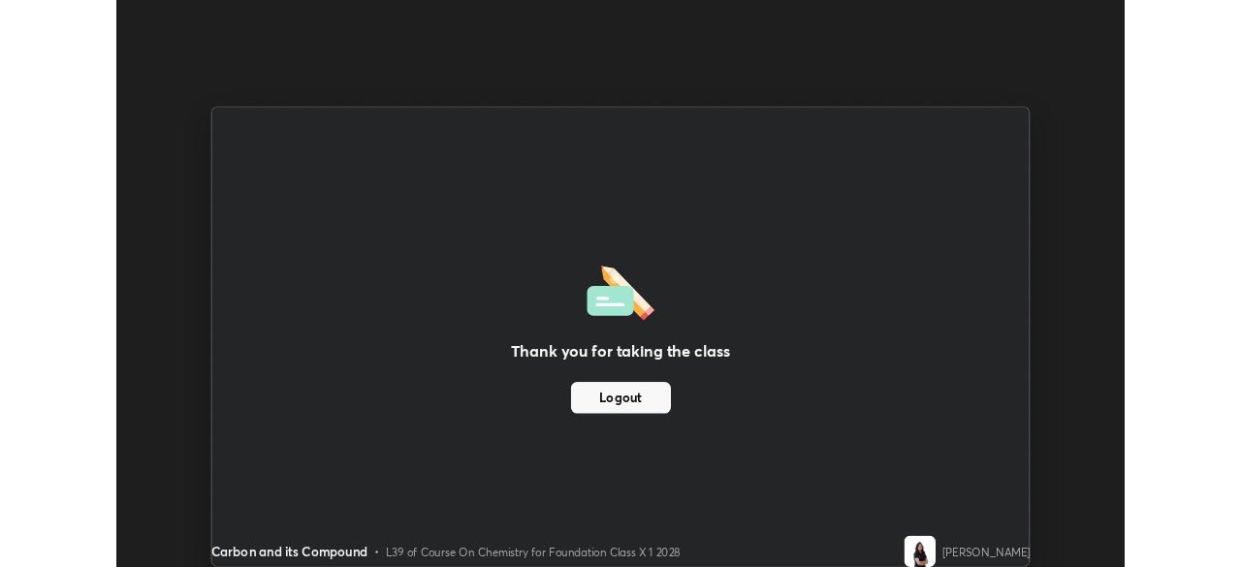
scroll to position [96386, 95712]
